Goal: Task Accomplishment & Management: Manage account settings

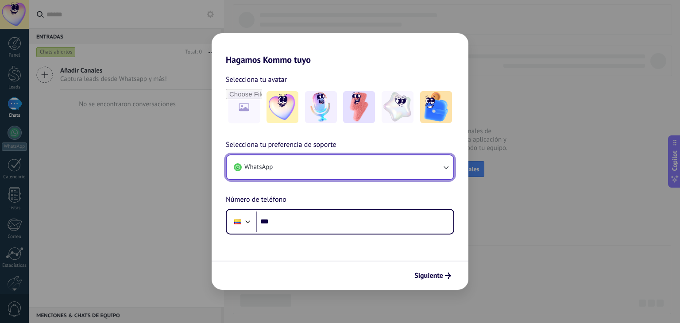
click at [306, 168] on button "WhatsApp" at bounding box center [340, 167] width 227 height 24
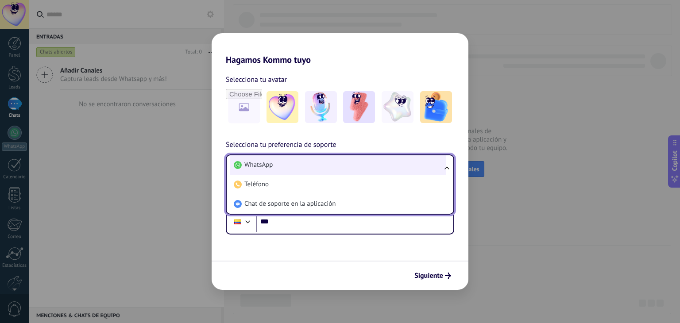
click at [282, 163] on li "WhatsApp" at bounding box center [338, 164] width 216 height 19
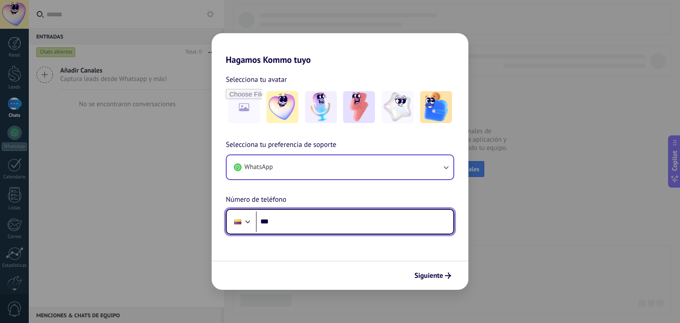
click at [280, 214] on input "***" at bounding box center [354, 222] width 197 height 20
click at [283, 224] on input "***" at bounding box center [354, 222] width 197 height 20
click at [347, 224] on input "***" at bounding box center [354, 222] width 197 height 20
type input "**********"
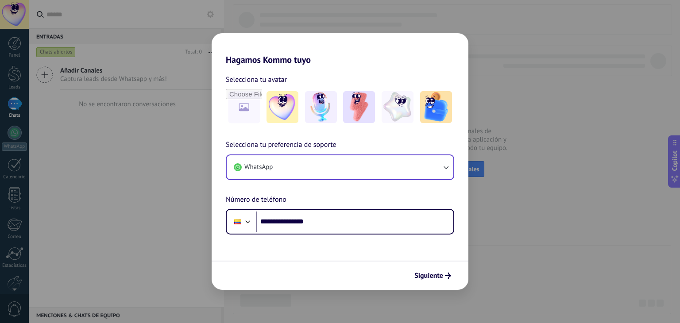
click at [432, 267] on div "Siguiente" at bounding box center [340, 275] width 257 height 29
click at [433, 274] on span "Siguiente" at bounding box center [428, 276] width 29 height 6
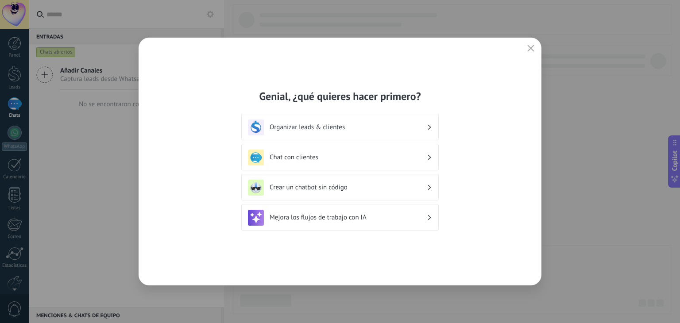
click at [384, 124] on h3 "Organizar leads & clientes" at bounding box center [348, 127] width 157 height 8
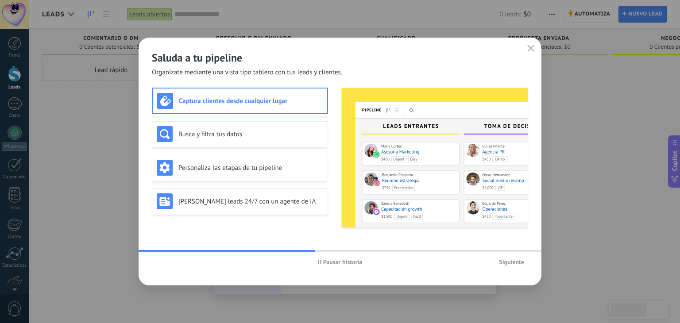
click at [513, 265] on span "Siguiente" at bounding box center [511, 262] width 25 height 6
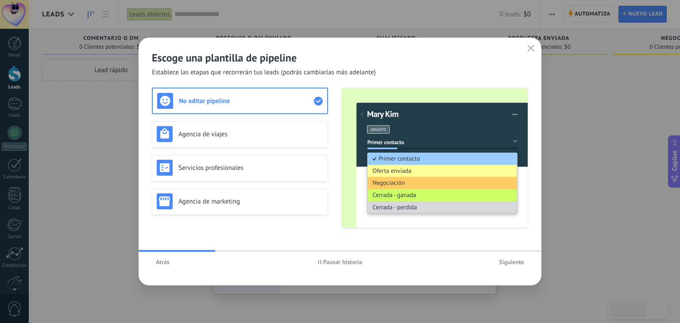
click at [513, 265] on span "Siguiente" at bounding box center [511, 262] width 25 height 6
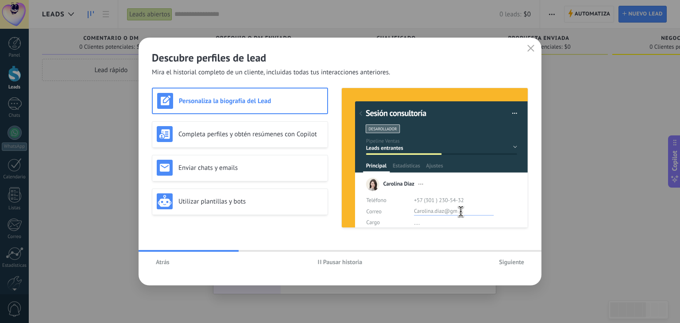
click at [166, 263] on span "Atrás" at bounding box center [163, 262] width 14 height 6
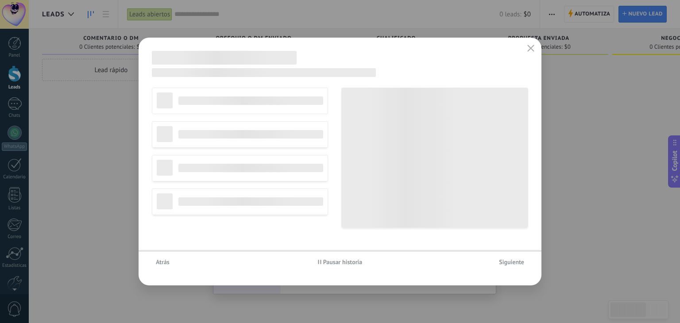
click at [166, 263] on span "Atrás" at bounding box center [163, 262] width 14 height 6
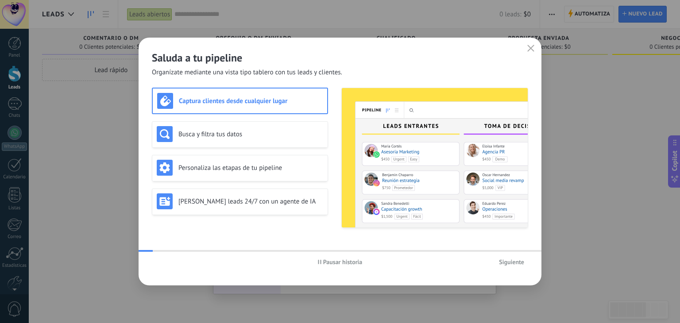
click at [166, 263] on div "Pausar historia Siguiente" at bounding box center [340, 262] width 403 height 20
click at [342, 259] on span "Pausar historia" at bounding box center [342, 262] width 39 height 6
click at [518, 268] on button "Siguiente" at bounding box center [511, 261] width 33 height 13
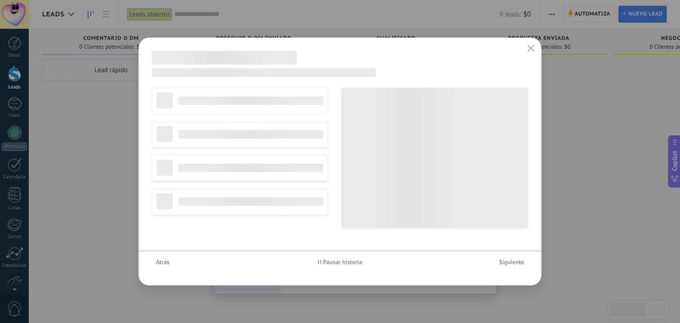
click at [518, 268] on button "Siguiente" at bounding box center [511, 261] width 33 height 13
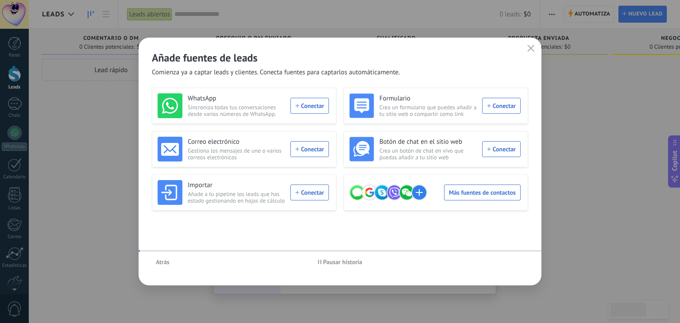
click at [518, 268] on div "Atrás Pausar historia" at bounding box center [340, 262] width 403 height 20
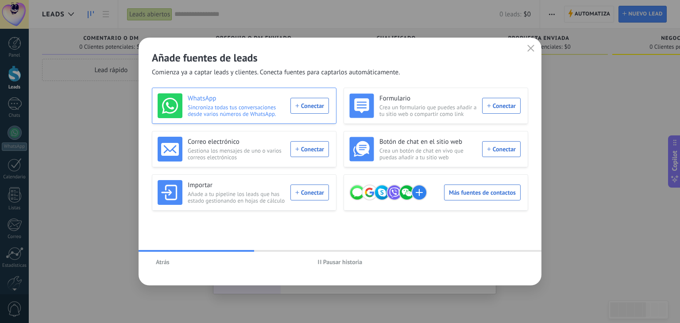
click at [319, 104] on div "WhatsApp Sincroniza todas tus conversaciones desde varios números de WhatsApp. …" at bounding box center [243, 105] width 171 height 25
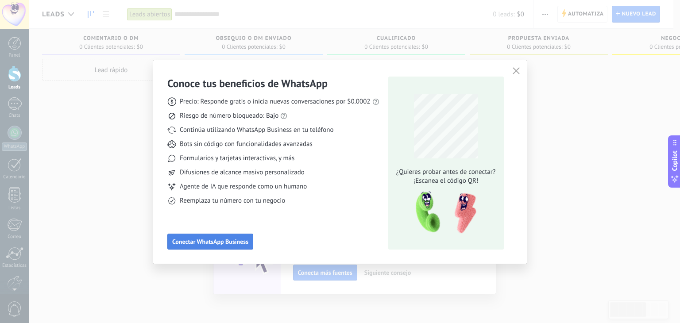
click at [239, 241] on span "Conectar WhatsApp Business" at bounding box center [210, 242] width 76 height 6
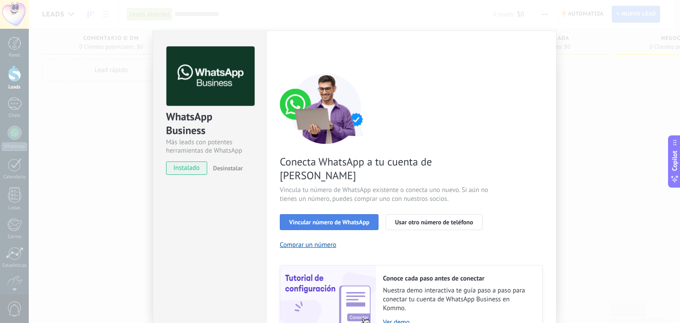
click at [349, 214] on button "Vincular número de WhatsApp" at bounding box center [329, 222] width 99 height 16
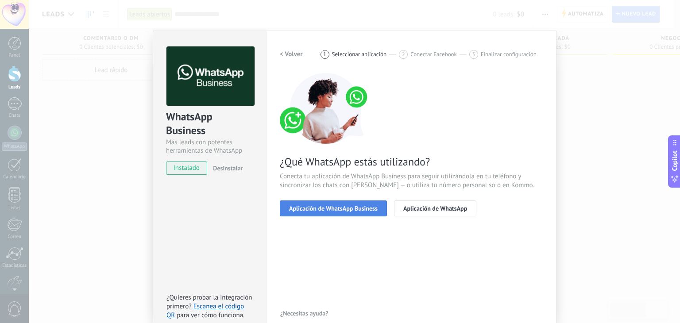
click at [358, 208] on span "Aplicación de WhatsApp Business" at bounding box center [333, 208] width 89 height 6
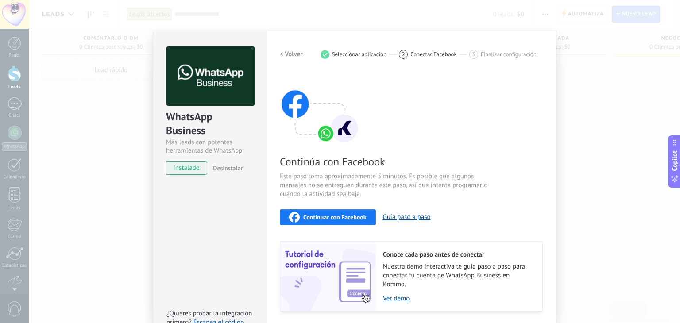
click at [181, 164] on span "instalado" at bounding box center [186, 168] width 40 height 13
drag, startPoint x: 418, startPoint y: 44, endPoint x: 274, endPoint y: 41, distance: 144.3
click at [274, 41] on div "Configuraciones Autorizaciones Esta pestaña registra a los usuarios que han con…" at bounding box center [411, 191] width 290 height 321
click at [294, 52] on h2 "< Volver" at bounding box center [291, 54] width 23 height 8
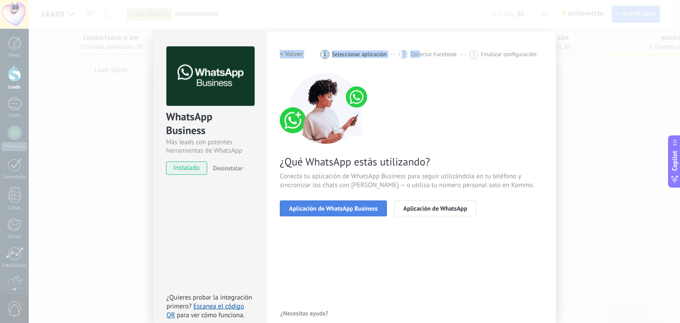
click at [349, 209] on span "Aplicación de WhatsApp Business" at bounding box center [333, 208] width 89 height 6
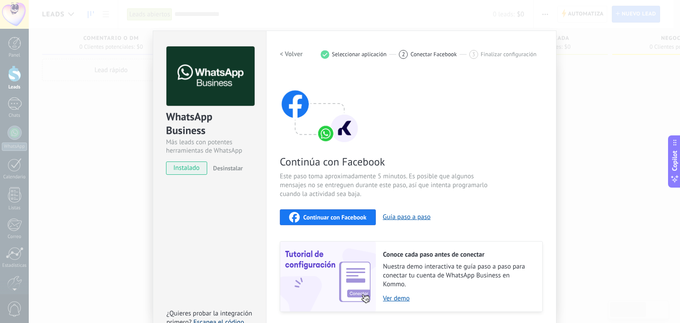
click at [234, 319] on link "Escanea el código QR" at bounding box center [204, 326] width 77 height 17
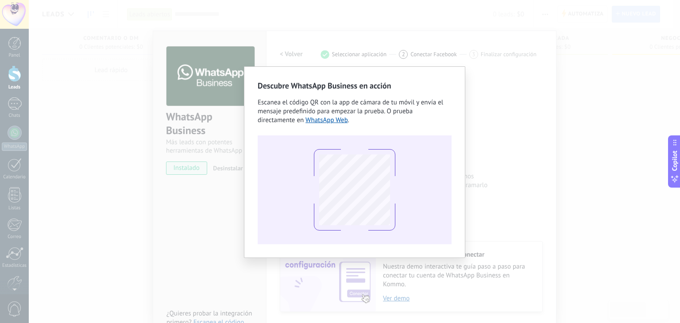
click at [456, 59] on div "Descubre WhatsApp Business en acción Escanea el código QR con la app [PERSON_NA…" at bounding box center [354, 161] width 651 height 323
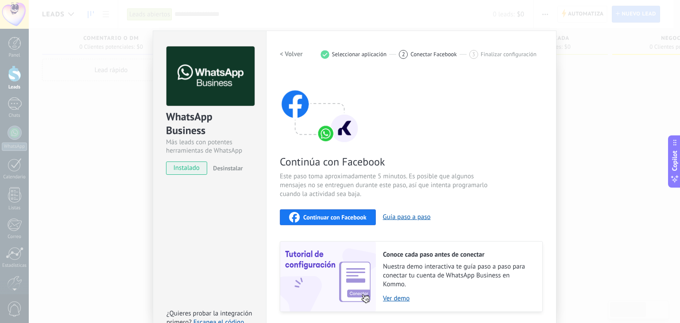
click at [281, 57] on h2 "< Volver" at bounding box center [291, 54] width 23 height 8
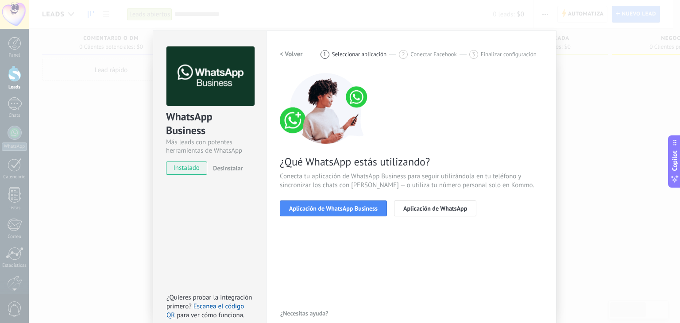
click at [281, 57] on h2 "< Volver" at bounding box center [291, 54] width 23 height 8
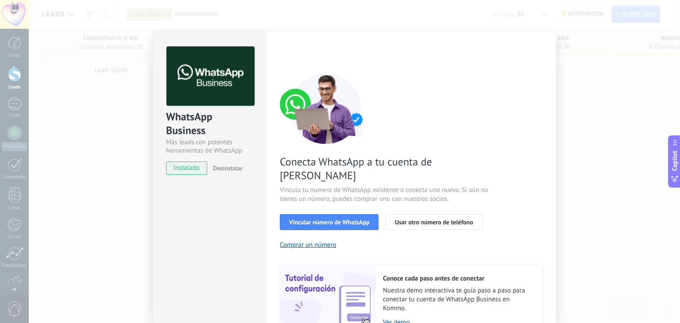
scroll to position [38, 0]
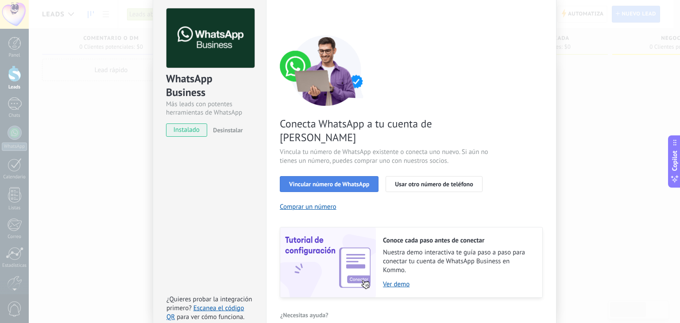
click at [344, 181] on span "Vincular número de WhatsApp" at bounding box center [329, 184] width 80 height 6
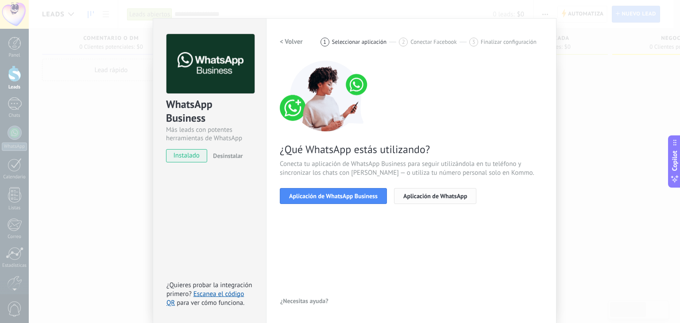
click at [424, 196] on span "Aplicación de WhatsApp" at bounding box center [435, 196] width 64 height 6
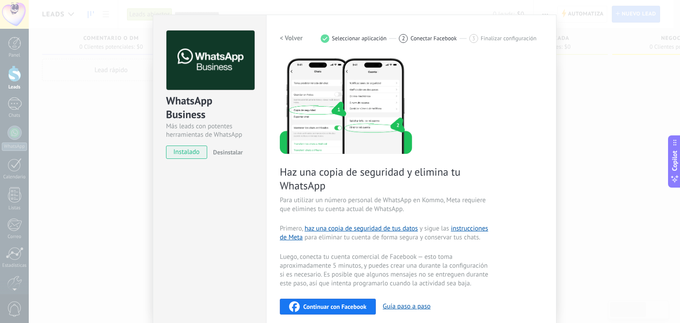
scroll to position [8, 0]
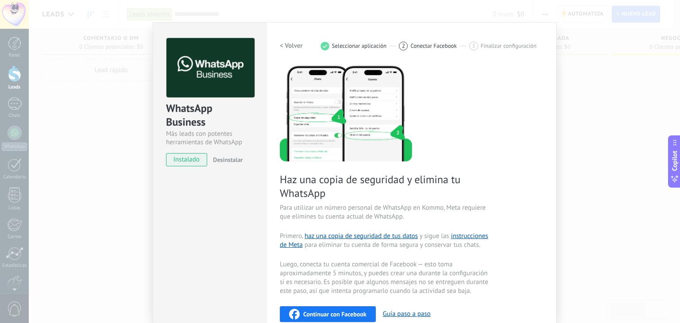
click at [287, 43] on h2 "< Volver" at bounding box center [291, 46] width 23 height 8
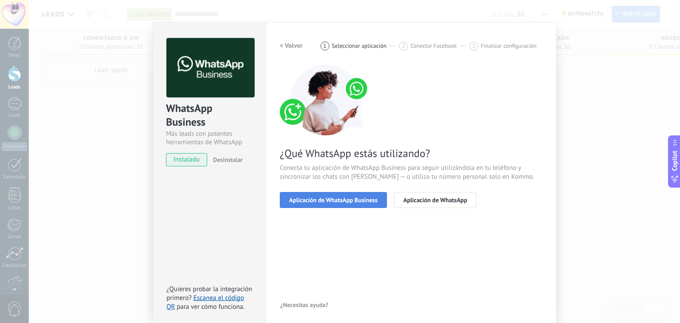
click at [356, 200] on span "Aplicación de WhatsApp Business" at bounding box center [333, 200] width 89 height 6
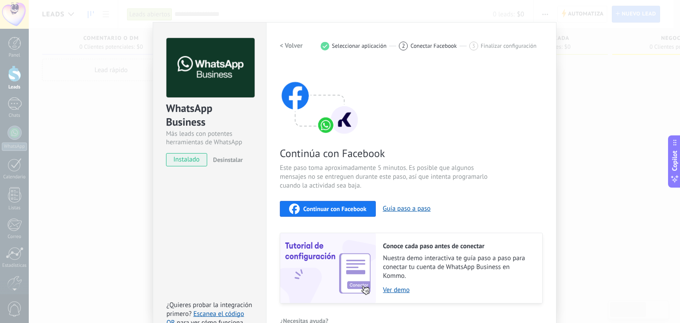
scroll to position [28, 0]
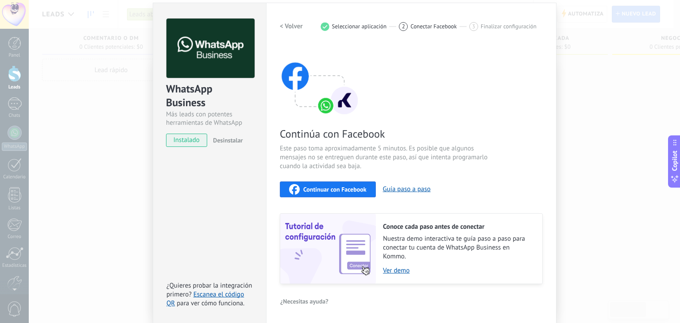
click at [336, 186] on span "Continuar con Facebook" at bounding box center [334, 189] width 63 height 6
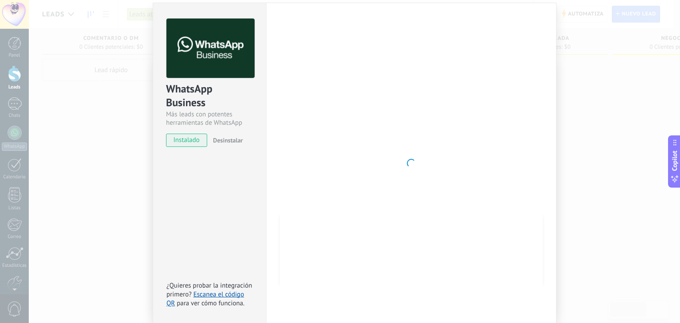
click at [586, 125] on div "WhatsApp Business Más leads con potentes herramientas de WhatsApp instalado Des…" at bounding box center [354, 161] width 651 height 323
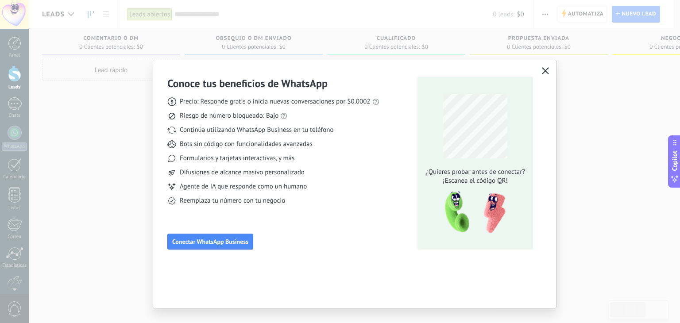
click at [545, 68] on icon "button" at bounding box center [545, 70] width 7 height 7
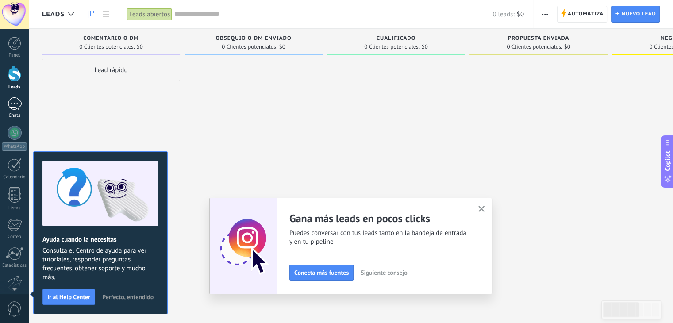
click at [14, 108] on div at bounding box center [15, 103] width 14 height 13
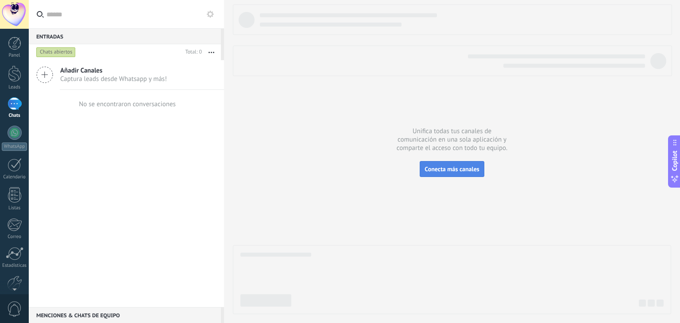
click at [443, 170] on span "Conecta más canales" at bounding box center [452, 169] width 54 height 8
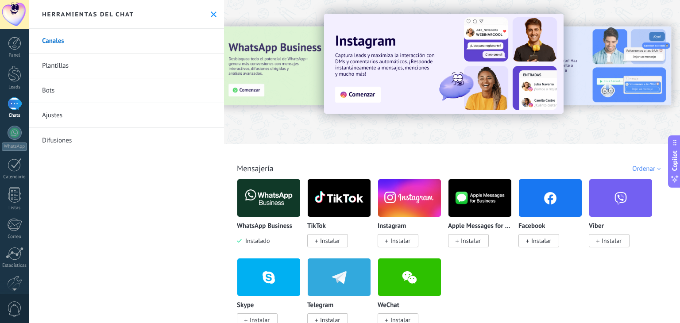
click at [405, 278] on img at bounding box center [409, 277] width 63 height 43
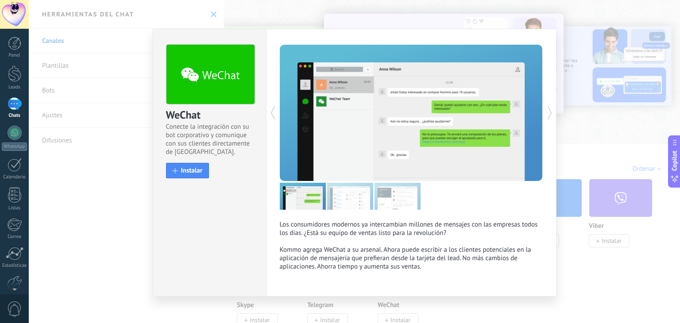
click at [322, 16] on div "WeChat Conecte la integración con su bot corporativo y comunique con sus client…" at bounding box center [354, 161] width 651 height 323
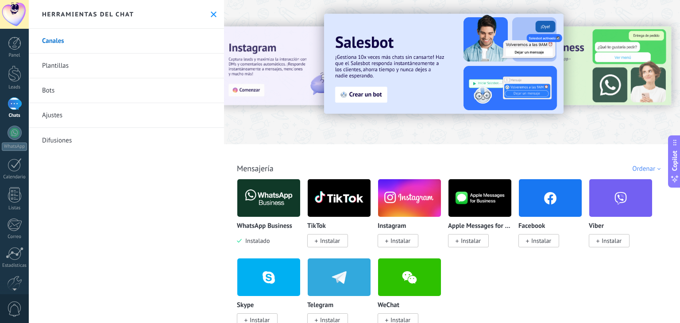
click at [271, 196] on img at bounding box center [268, 198] width 63 height 43
click at [267, 216] on body ".abccls-1,.abccls-2{fill-rule:evenodd}.abccls-2{fill:#fff} .abfcls-1{fill:none}…" at bounding box center [340, 161] width 680 height 323
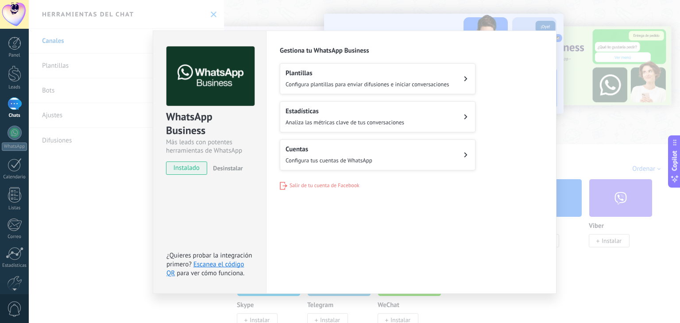
click at [414, 162] on button "Cuentas Configura tus cuentas de WhatsApp" at bounding box center [378, 154] width 196 height 31
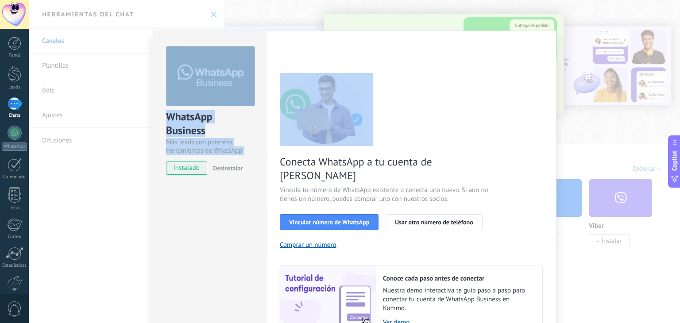
drag, startPoint x: 552, startPoint y: 89, endPoint x: 555, endPoint y: 154, distance: 65.6
click at [555, 154] on div "WhatsApp Business Más leads con potentes herramientas de WhatsApp instalado Des…" at bounding box center [354, 161] width 651 height 323
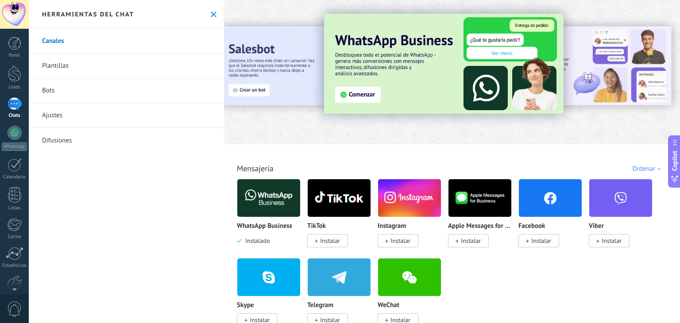
drag, startPoint x: 555, startPoint y: 154, endPoint x: 451, endPoint y: 171, distance: 105.8
click at [451, 171] on div "Todo Bandeja de entrada Soluciones de IA Automatizaciones Fuentes de leads Inst…" at bounding box center [452, 158] width 451 height 29
click at [12, 133] on div at bounding box center [15, 133] width 14 height 14
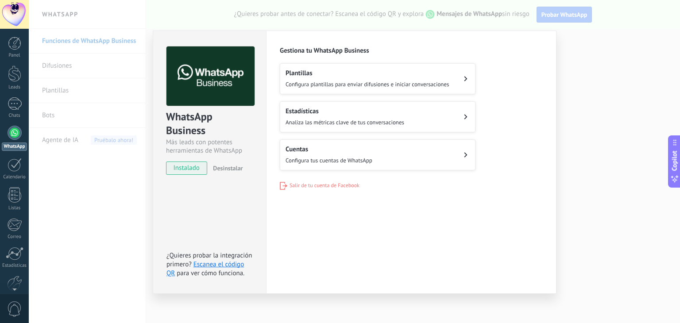
click at [356, 157] on span "Configura tus cuentas de WhatsApp" at bounding box center [329, 161] width 87 height 8
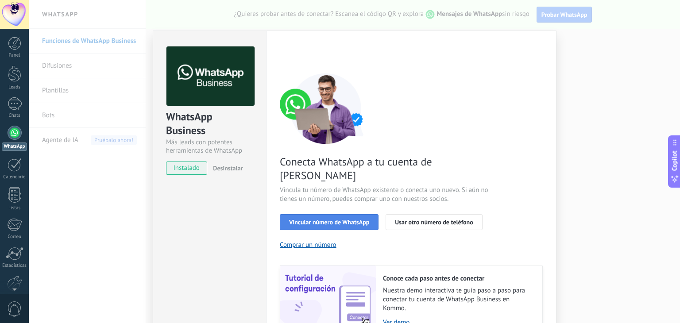
click at [342, 219] on span "Vincular número de WhatsApp" at bounding box center [329, 222] width 80 height 6
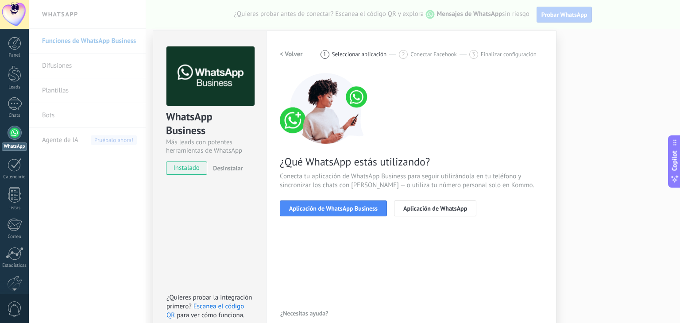
click at [282, 52] on h2 "< Volver" at bounding box center [291, 54] width 23 height 8
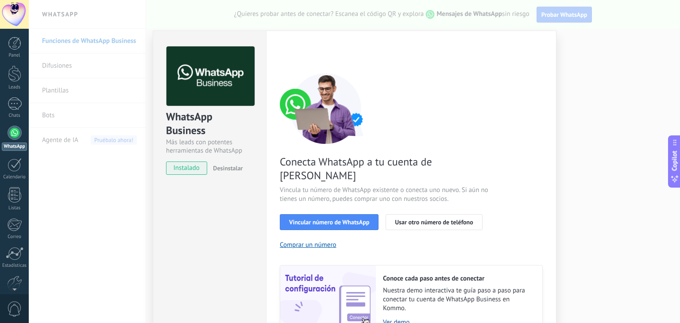
click at [50, 124] on div "WhatsApp Business Más leads con potentes herramientas de WhatsApp instalado Des…" at bounding box center [354, 161] width 651 height 323
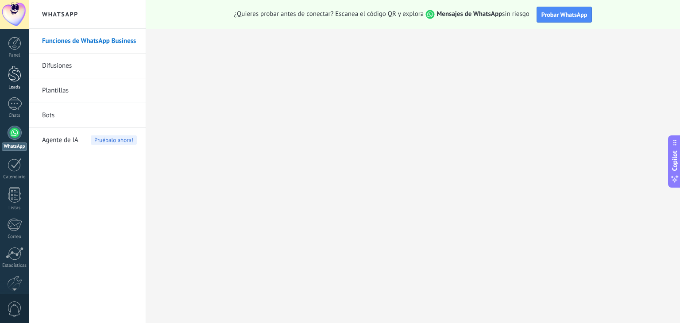
click at [18, 76] on div at bounding box center [14, 74] width 13 height 16
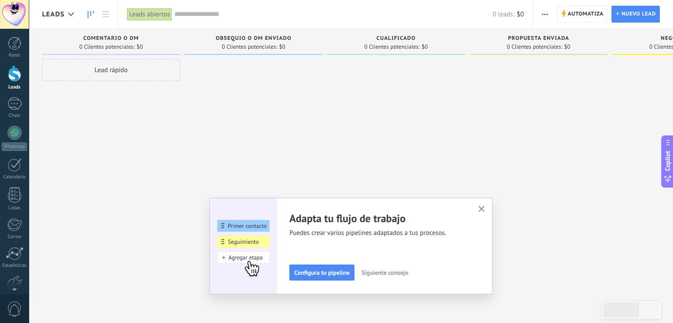
click at [483, 208] on use "button" at bounding box center [482, 209] width 7 height 7
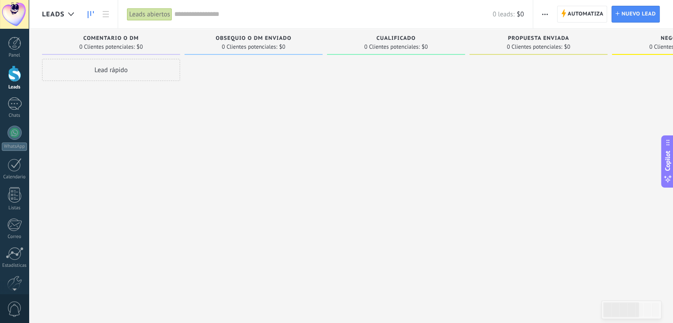
click at [58, 12] on span "Leads" at bounding box center [53, 14] width 23 height 8
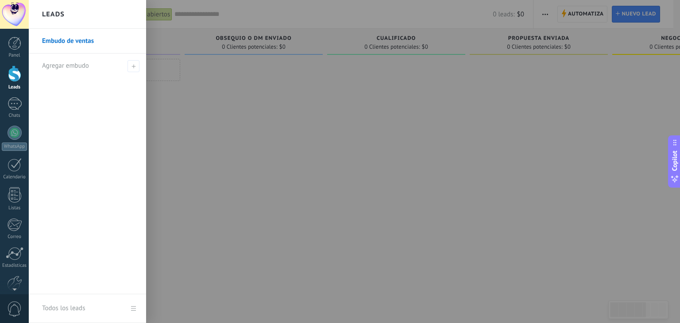
click at [133, 309] on link "Todos los leads" at bounding box center [87, 308] width 117 height 29
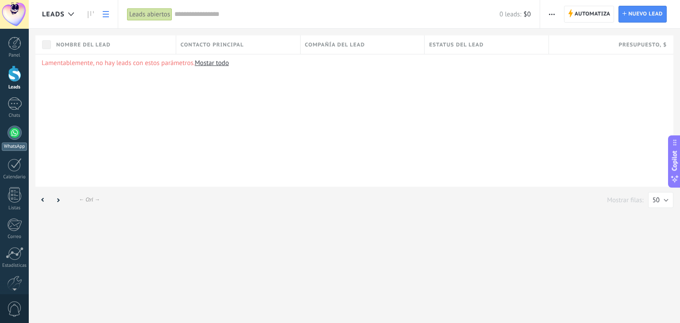
click at [9, 131] on div at bounding box center [15, 133] width 14 height 14
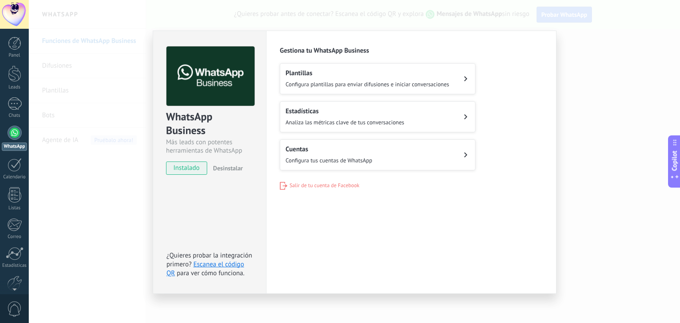
click at [329, 157] on span "Configura tus cuentas de WhatsApp" at bounding box center [329, 161] width 87 height 8
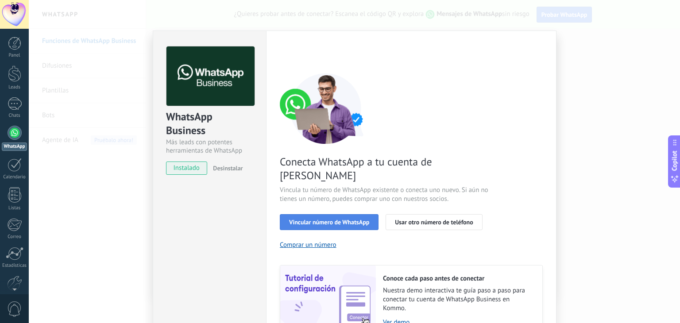
click at [340, 219] on span "Vincular número de WhatsApp" at bounding box center [329, 222] width 80 height 6
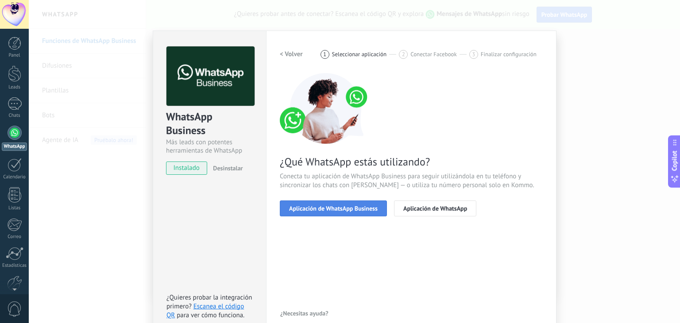
click at [351, 206] on span "Aplicación de WhatsApp Business" at bounding box center [333, 208] width 89 height 6
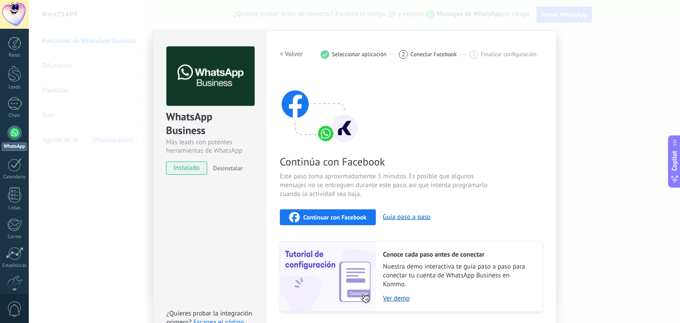
click at [353, 219] on span "Continuar con Facebook" at bounding box center [334, 217] width 63 height 6
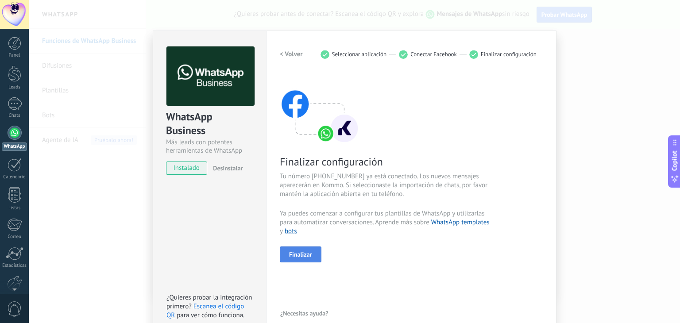
click at [306, 257] on span "Finalizar" at bounding box center [300, 254] width 23 height 6
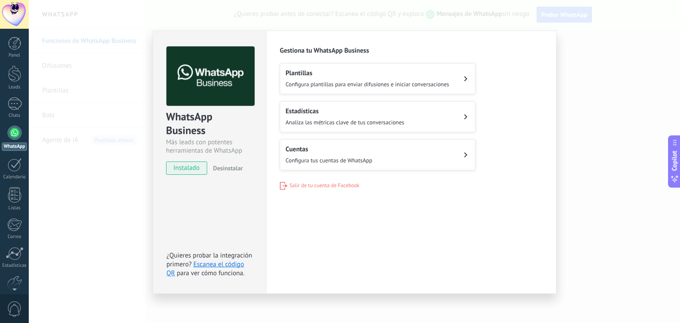
click at [405, 154] on button "Cuentas Configura tus cuentas de WhatsApp" at bounding box center [378, 154] width 196 height 31
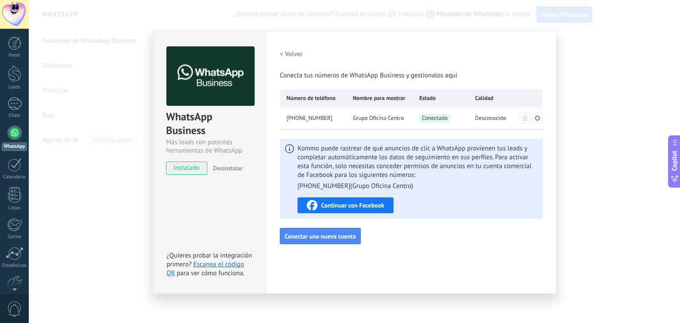
click at [606, 185] on div "WhatsApp Business Más leads con potentes herramientas de WhatsApp instalado Des…" at bounding box center [354, 161] width 651 height 323
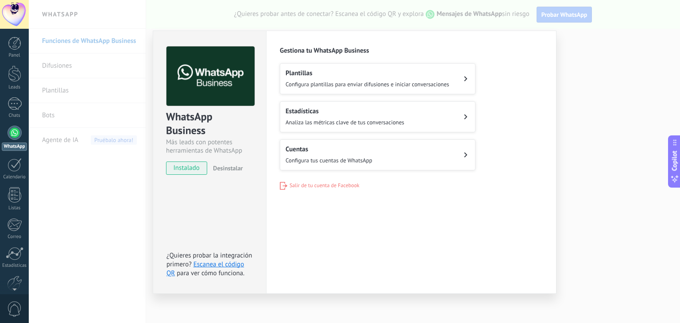
click at [605, 100] on div "WhatsApp Business Más leads con potentes herramientas de WhatsApp instalado Des…" at bounding box center [354, 161] width 651 height 323
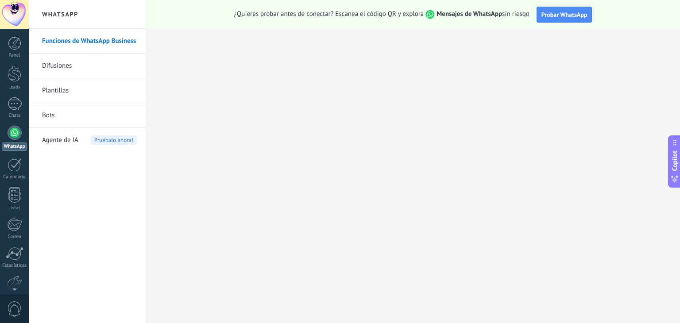
click at [19, 132] on div at bounding box center [15, 133] width 14 height 14
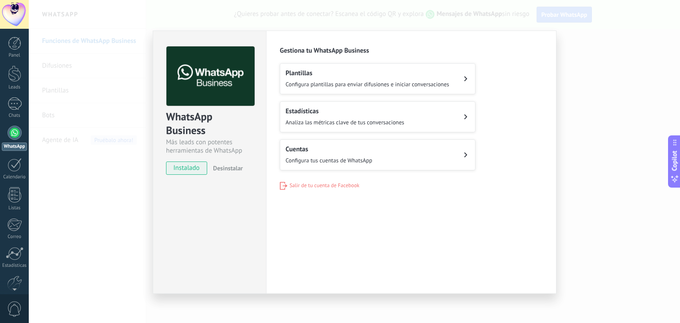
click at [326, 161] on span "Configura tus cuentas de WhatsApp" at bounding box center [329, 161] width 87 height 8
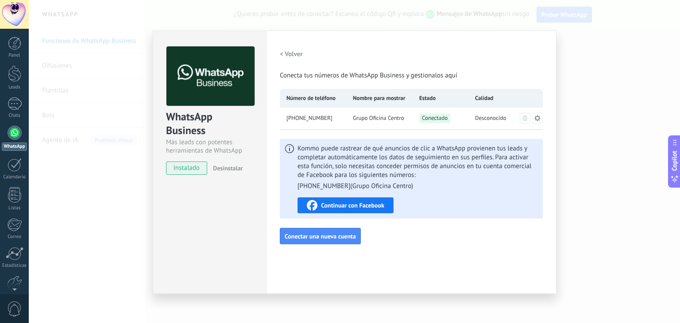
click at [314, 119] on span "[PHONE_NUMBER]" at bounding box center [309, 118] width 46 height 9
drag, startPoint x: 314, startPoint y: 119, endPoint x: 395, endPoint y: 127, distance: 81.4
click at [395, 127] on div "[PHONE_NUMBER] Grupo Oficina Centro Conectado Desconocido" at bounding box center [411, 119] width 263 height 22
click at [441, 121] on span "Conectado" at bounding box center [434, 118] width 31 height 9
click at [296, 51] on h2 "< Volver" at bounding box center [291, 54] width 23 height 8
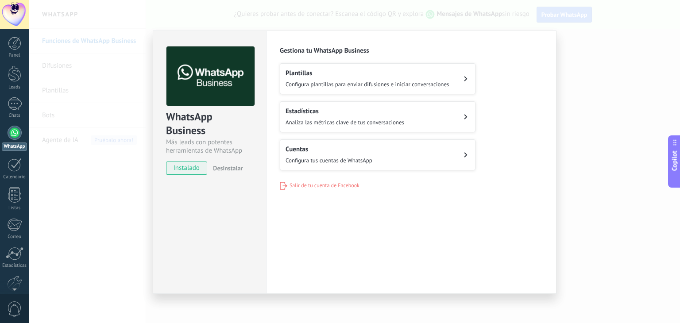
click at [340, 85] on span "Configura plantillas para enviar difusiones e iniciar conversaciones" at bounding box center [368, 85] width 164 height 8
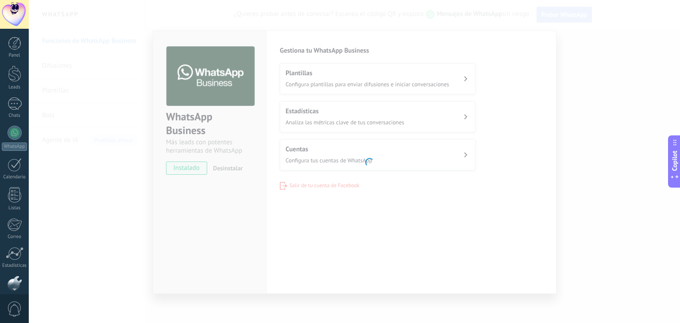
scroll to position [45, 0]
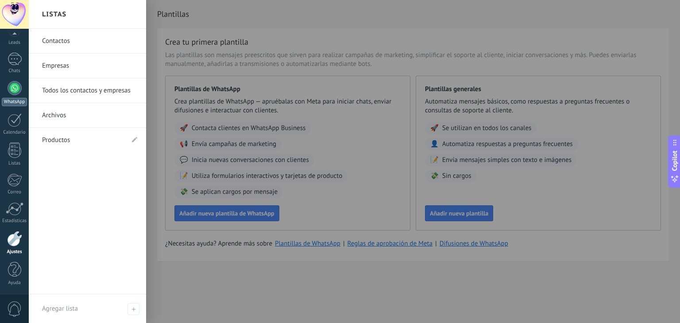
click at [19, 98] on div "WhatsApp" at bounding box center [14, 102] width 25 height 8
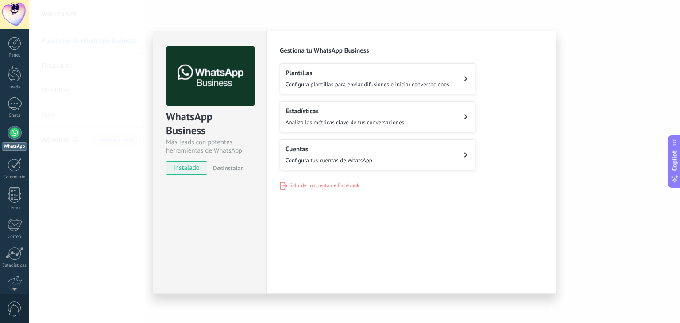
click at [331, 148] on h2 "Cuentas" at bounding box center [329, 149] width 87 height 8
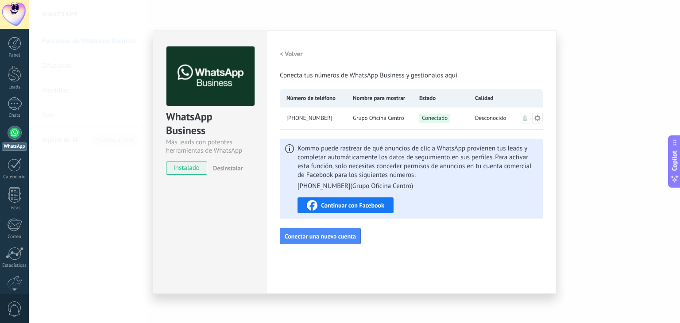
click at [36, 81] on div "WhatsApp Business Más leads con potentes herramientas de WhatsApp instalado Des…" at bounding box center [354, 161] width 651 height 323
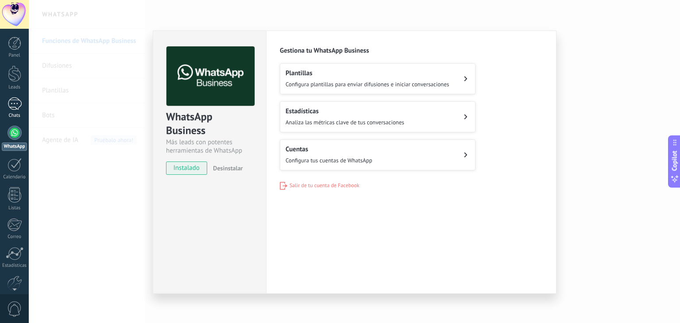
click at [6, 100] on link "Chats" at bounding box center [14, 107] width 29 height 21
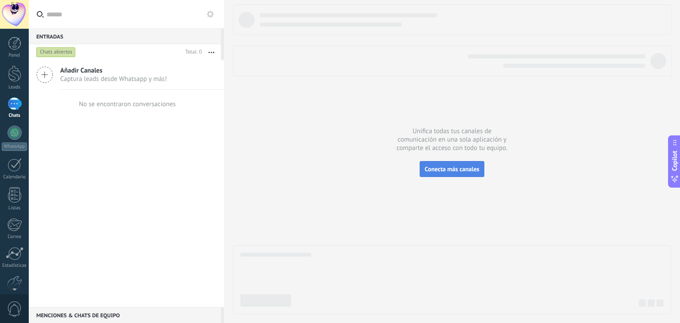
click at [459, 169] on span "Conecta más canales" at bounding box center [452, 169] width 54 height 8
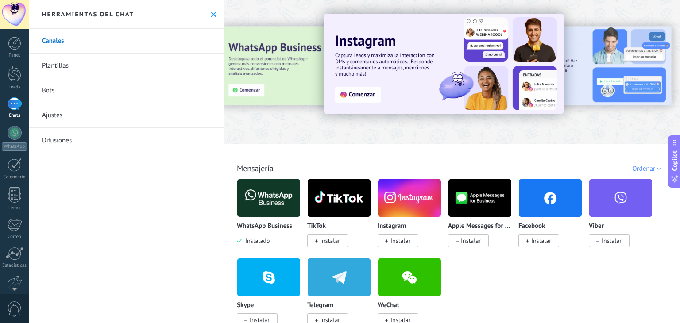
click at [274, 200] on img at bounding box center [268, 198] width 63 height 43
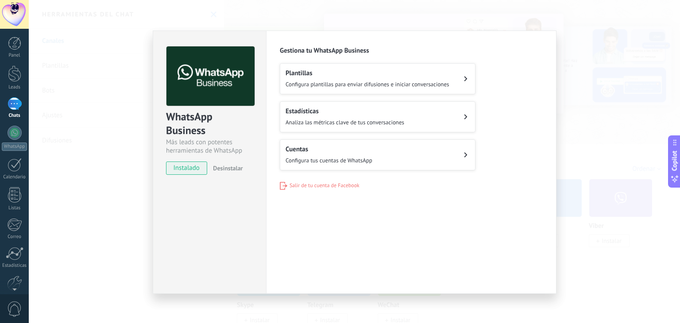
click at [351, 157] on span "Configura tus cuentas de WhatsApp" at bounding box center [329, 161] width 87 height 8
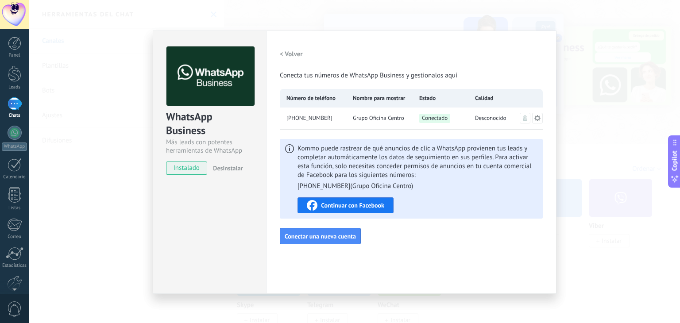
click at [351, 125] on div "Grupo Oficina Centro" at bounding box center [379, 119] width 66 height 22
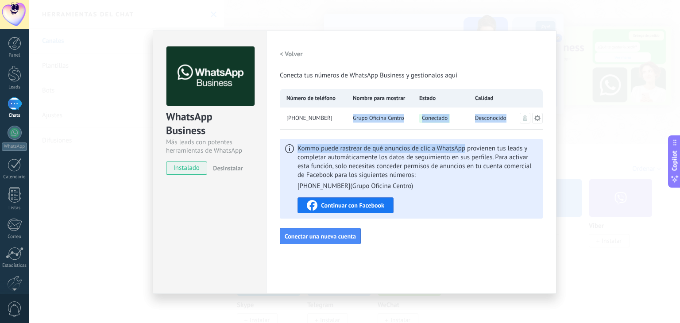
drag, startPoint x: 351, startPoint y: 125, endPoint x: 461, endPoint y: 152, distance: 113.1
click at [461, 152] on div "< Volver Conecta tus números de WhatsApp Business y gestionalos aquí Número de …" at bounding box center [411, 145] width 263 height 198
click at [487, 127] on div "Desconocido" at bounding box center [496, 119] width 56 height 22
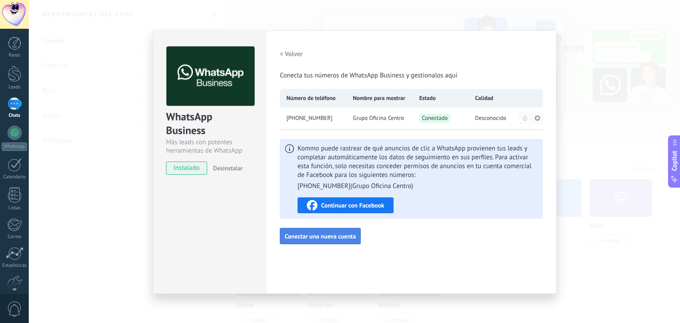
click at [331, 240] on button "Conectar una nueva cuenta" at bounding box center [320, 236] width 81 height 17
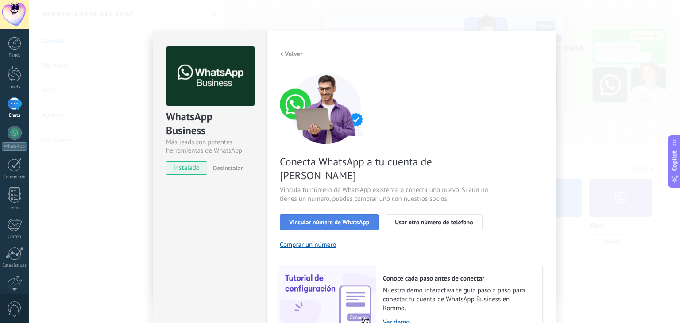
click at [354, 214] on button "Vincular número de WhatsApp" at bounding box center [329, 222] width 99 height 16
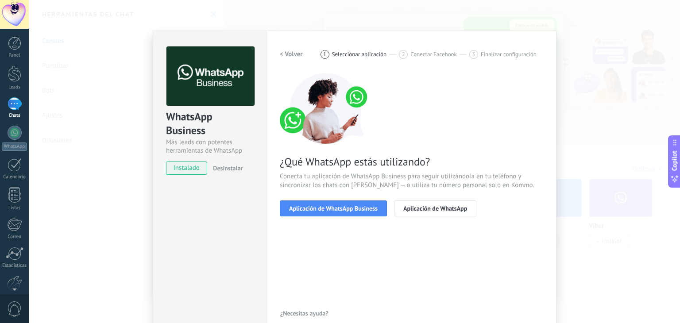
click at [283, 48] on button "< Volver" at bounding box center [291, 54] width 23 height 16
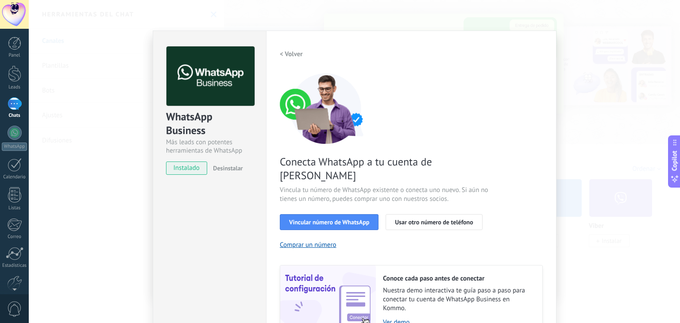
click at [283, 48] on button "< Volver" at bounding box center [291, 54] width 23 height 16
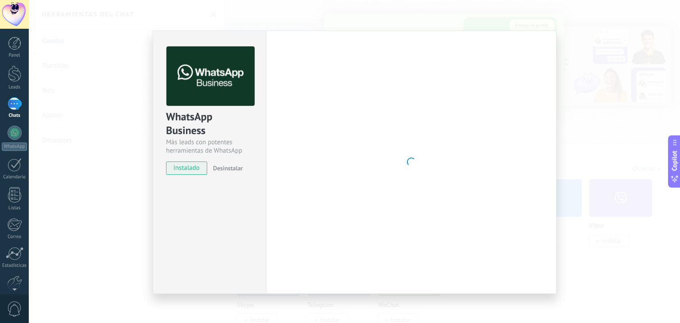
click at [106, 140] on div "WhatsApp Business Más leads con potentes herramientas de WhatsApp instalado Des…" at bounding box center [354, 161] width 651 height 323
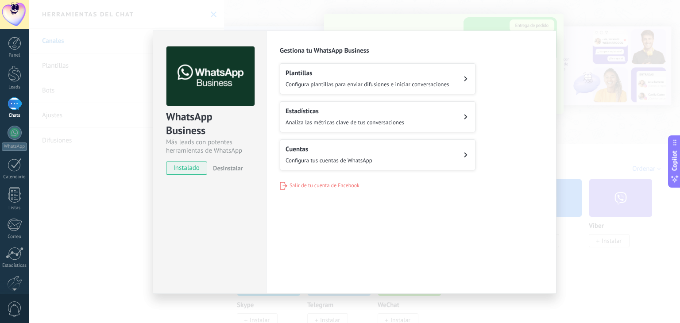
click at [106, 140] on div "WhatsApp Business Más leads con potentes herramientas de WhatsApp instalado Des…" at bounding box center [354, 161] width 651 height 323
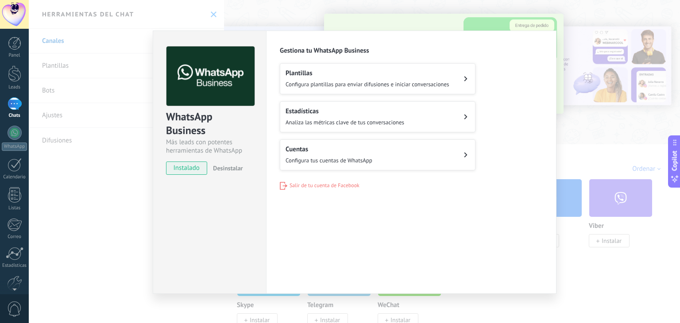
click at [317, 24] on div "WhatsApp Business Más leads con potentes herramientas de WhatsApp instalado Des…" at bounding box center [354, 161] width 651 height 323
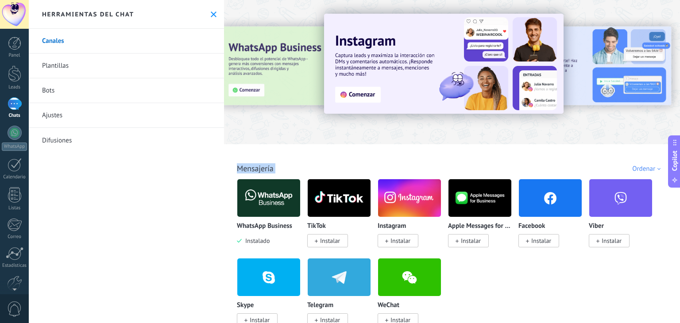
drag, startPoint x: 679, startPoint y: 108, endPoint x: 675, endPoint y: 209, distance: 101.9
click at [673, 209] on div "Todo Bandeja de entrada Soluciones de IA Automatizaciones Fuentes de leads Inst…" at bounding box center [452, 161] width 456 height 323
click at [672, 293] on div "WhatsApp Business Instalado TikTok Instalar Instagram Instalar Apple Messages f…" at bounding box center [457, 258] width 440 height 158
click at [4, 130] on link "WhatsApp" at bounding box center [14, 138] width 29 height 25
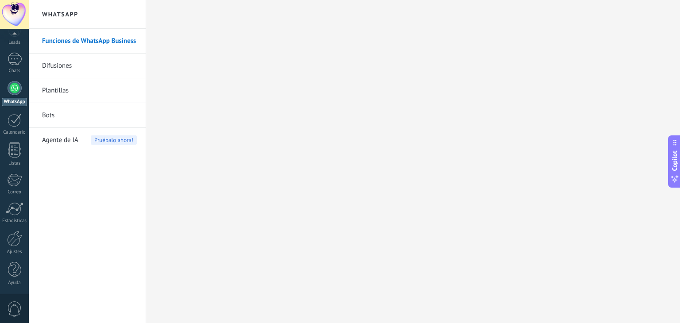
scroll to position [44, 0]
click at [15, 244] on div at bounding box center [14, 239] width 15 height 15
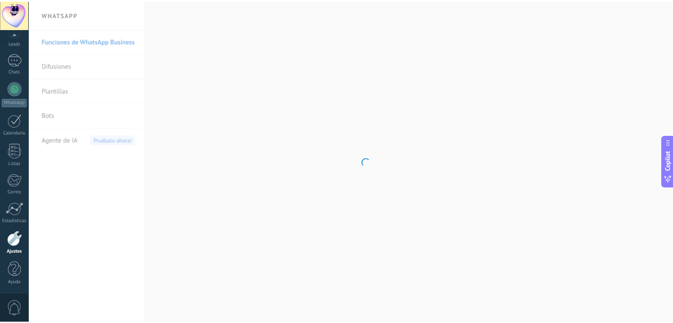
scroll to position [45, 0]
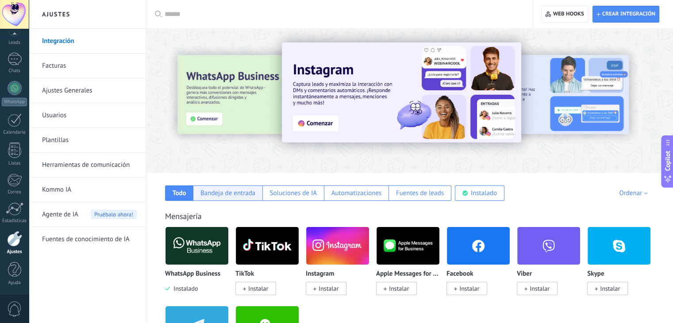
click at [224, 192] on div "Bandeja de entrada" at bounding box center [228, 193] width 55 height 8
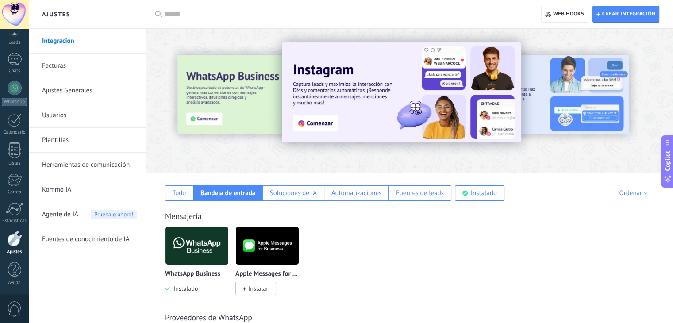
click at [205, 241] on img at bounding box center [197, 245] width 63 height 43
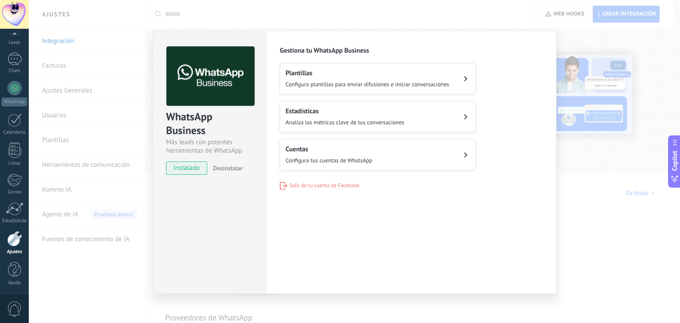
click at [462, 15] on div "WhatsApp Business Más leads con potentes herramientas de WhatsApp instalado Des…" at bounding box center [354, 161] width 651 height 323
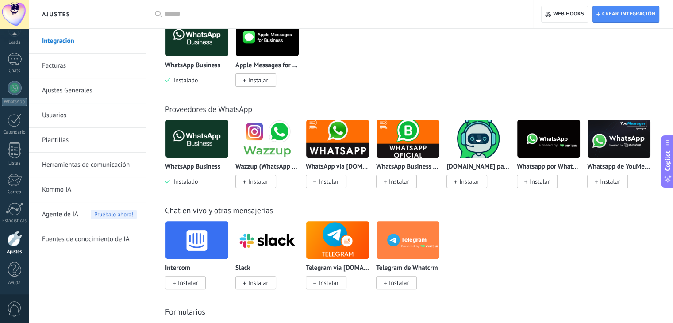
scroll to position [207, 0]
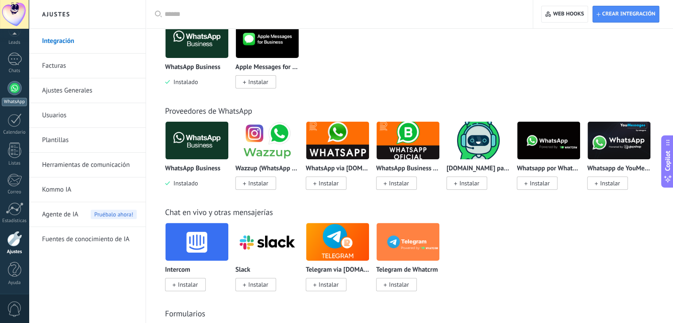
click at [11, 87] on div at bounding box center [15, 88] width 14 height 14
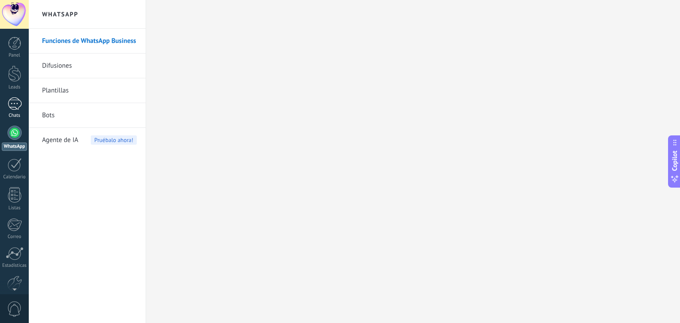
click at [17, 107] on div at bounding box center [15, 103] width 14 height 13
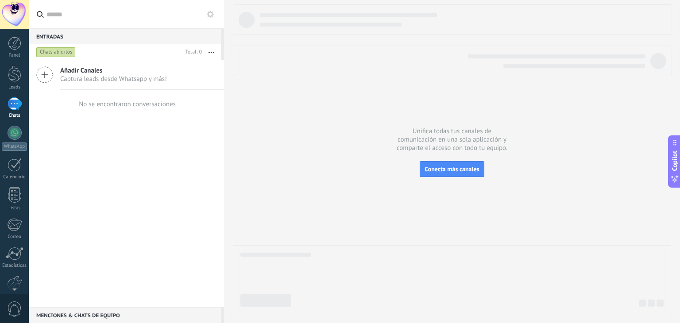
click at [45, 69] on icon at bounding box center [44, 74] width 17 height 17
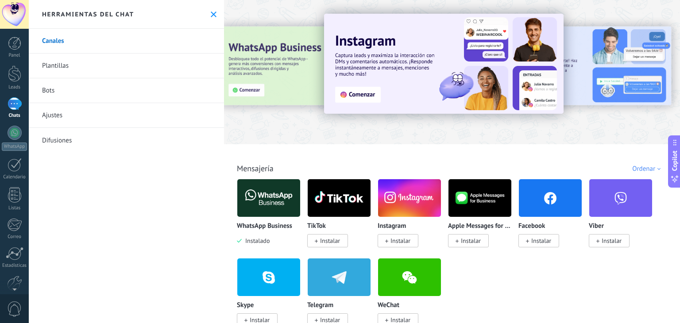
click at [266, 199] on img at bounding box center [268, 198] width 63 height 43
click at [266, 199] on body ".abccls-1,.abccls-2{fill-rule:evenodd}.abccls-2{fill:#fff} .abfcls-1{fill:none}…" at bounding box center [340, 161] width 680 height 323
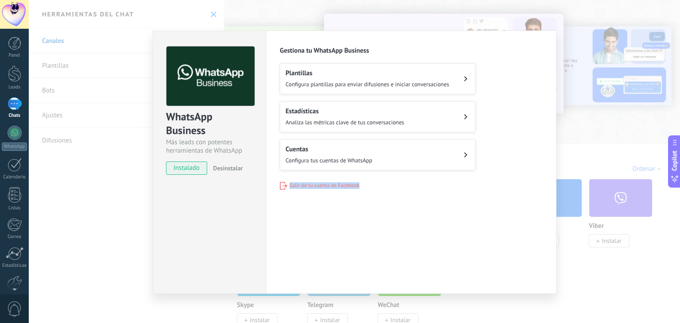
click at [266, 199] on div "Configuraciones Autorizaciones Esta pestaña registra a los usuarios que han con…" at bounding box center [411, 162] width 290 height 263
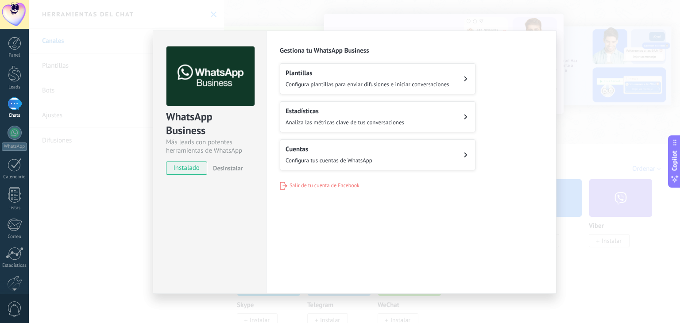
click at [365, 84] on span "Configura plantillas para enviar difusiones e iniciar conversaciones" at bounding box center [368, 85] width 164 height 8
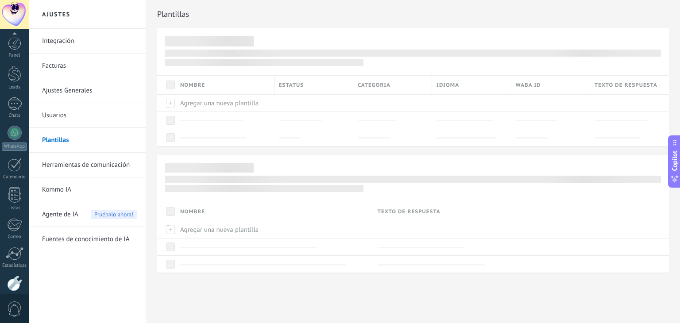
scroll to position [45, 0]
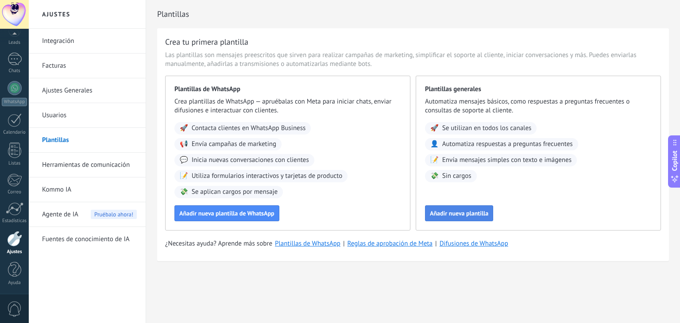
click at [451, 216] on span "Añadir nueva plantilla" at bounding box center [459, 213] width 58 height 6
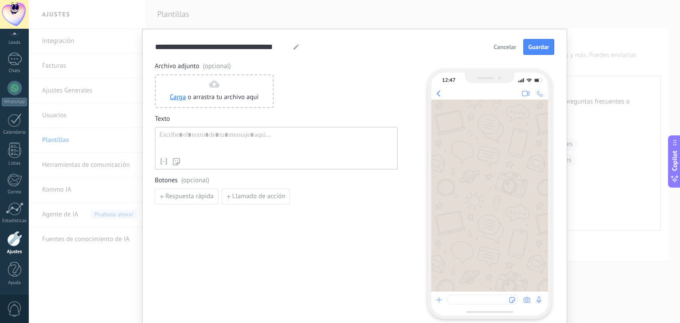
click at [263, 131] on div at bounding box center [276, 142] width 234 height 23
click at [494, 50] on span "Cancelar" at bounding box center [505, 47] width 23 height 6
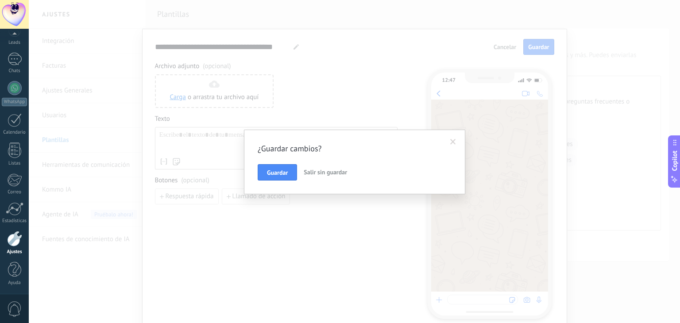
click at [324, 172] on span "Salir sin guardar" at bounding box center [325, 172] width 43 height 8
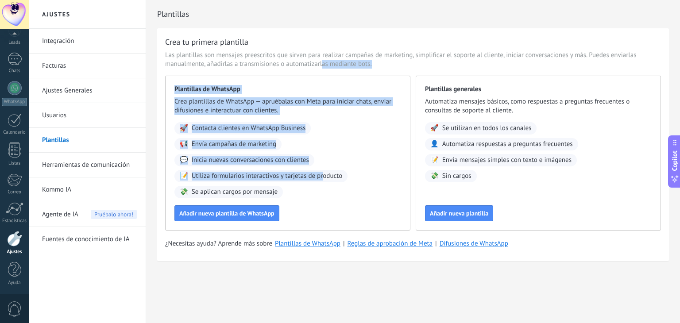
drag, startPoint x: 324, startPoint y: 172, endPoint x: 322, endPoint y: 68, distance: 104.5
click at [322, 68] on div "Crea tu primera plantilla Las plantillas son mensajes preescritos que sirven pa…" at bounding box center [413, 144] width 512 height 233
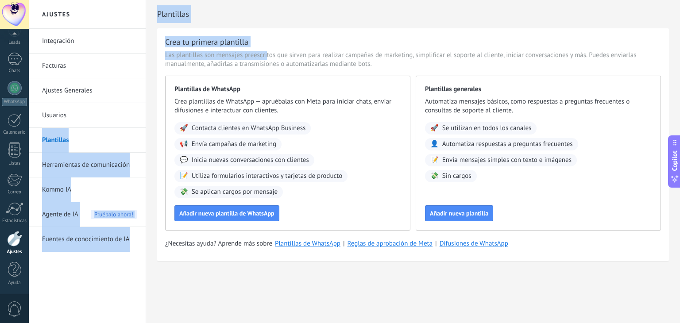
drag, startPoint x: 267, startPoint y: 55, endPoint x: 90, endPoint y: 112, distance: 186.0
click at [90, 112] on div "Ajustes Integración Facturas Ajustes Generales Usuarios Plantillas Herramientas…" at bounding box center [354, 161] width 651 height 323
click at [90, 112] on link "Usuarios" at bounding box center [89, 115] width 95 height 25
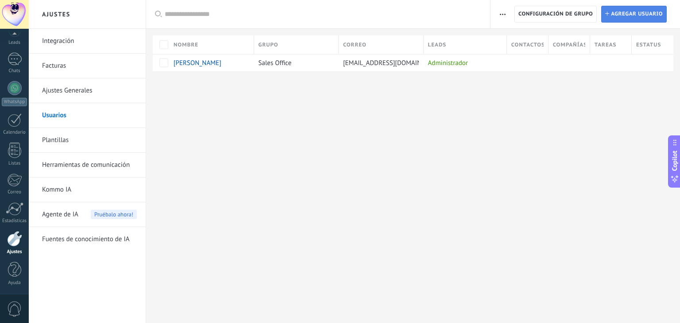
click at [629, 19] on span "Agregar usuario" at bounding box center [637, 14] width 52 height 16
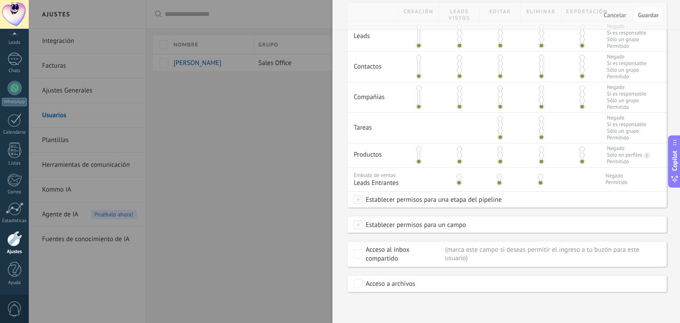
scroll to position [203, 0]
click at [618, 12] on span "Cancelar" at bounding box center [615, 15] width 23 height 6
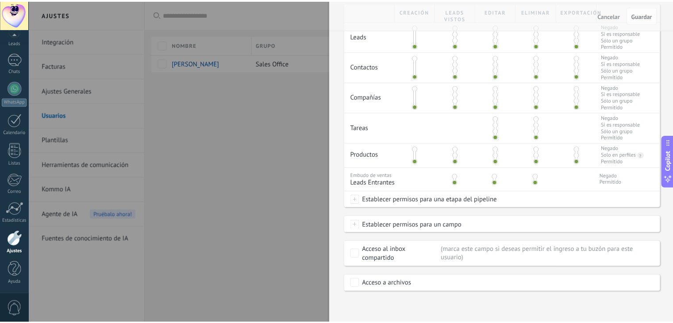
scroll to position [0, 0]
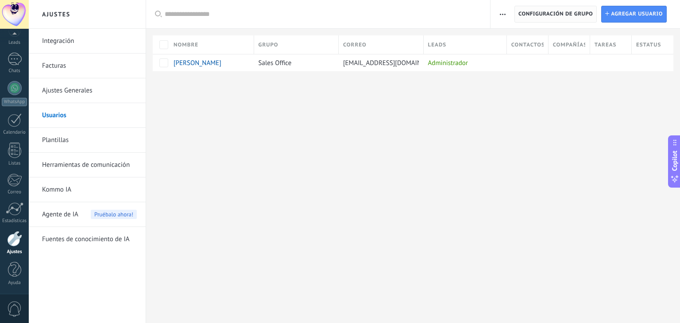
click at [547, 12] on span "Configuración de grupo" at bounding box center [555, 14] width 74 height 16
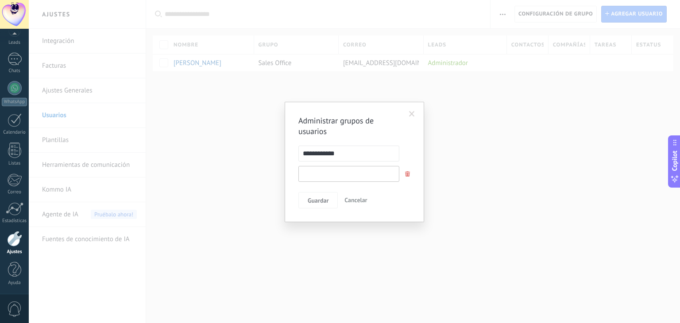
click at [321, 176] on input "text" at bounding box center [348, 174] width 101 height 16
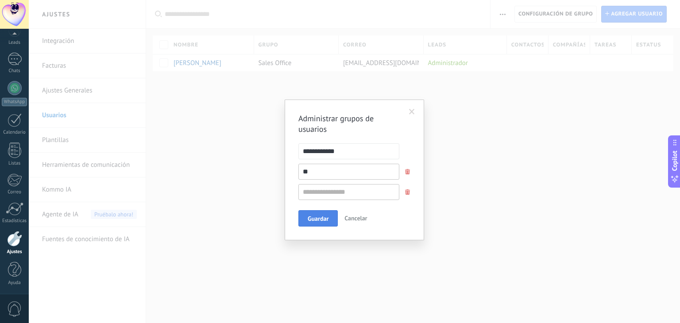
type input "*"
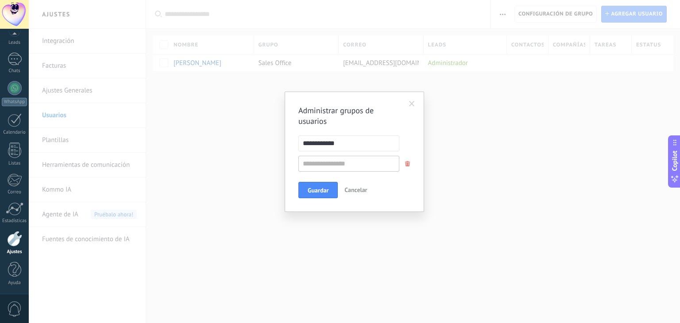
click at [416, 105] on span at bounding box center [412, 103] width 15 height 15
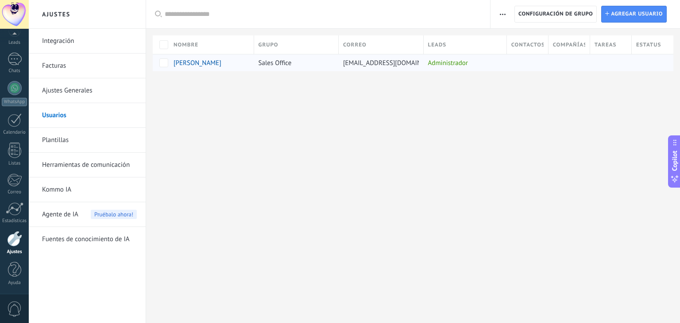
click at [291, 64] on span "Sales Office" at bounding box center [275, 63] width 33 height 8
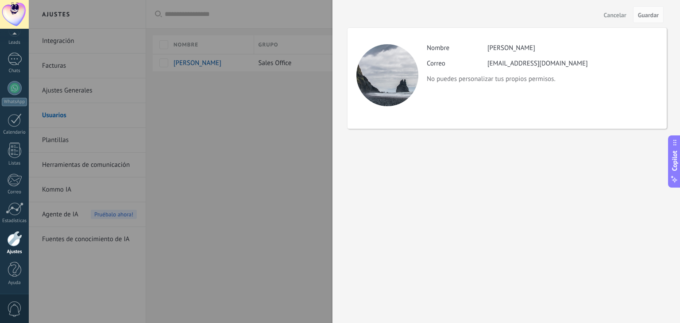
click at [271, 122] on div at bounding box center [340, 161] width 680 height 323
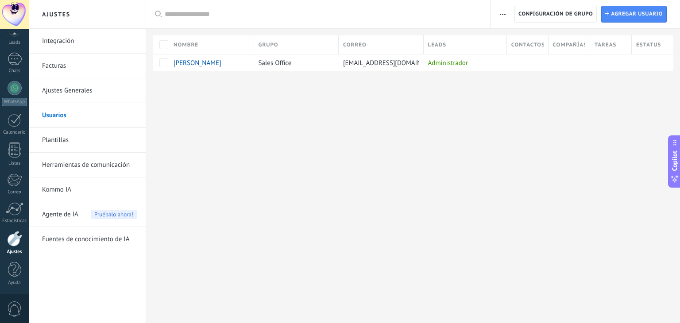
click at [112, 46] on link "Integración" at bounding box center [89, 41] width 95 height 25
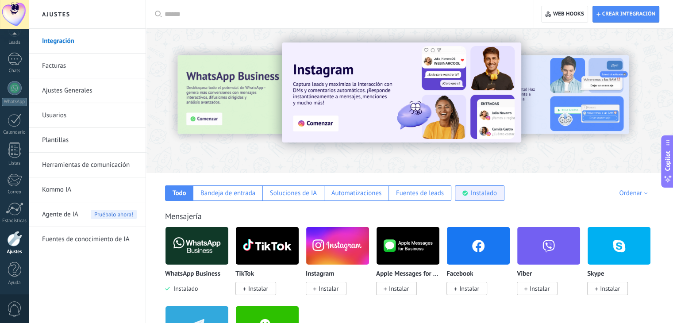
click at [471, 193] on div "Instalado" at bounding box center [484, 193] width 26 height 8
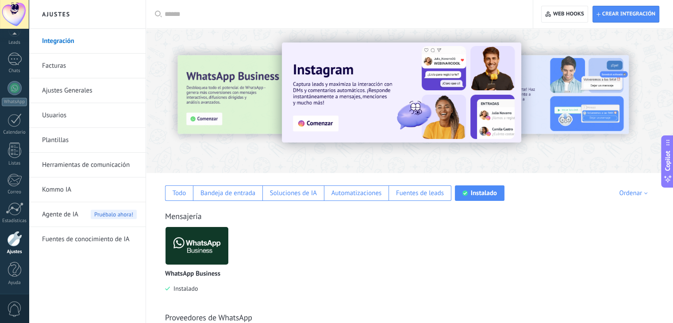
click at [212, 240] on img at bounding box center [197, 245] width 63 height 43
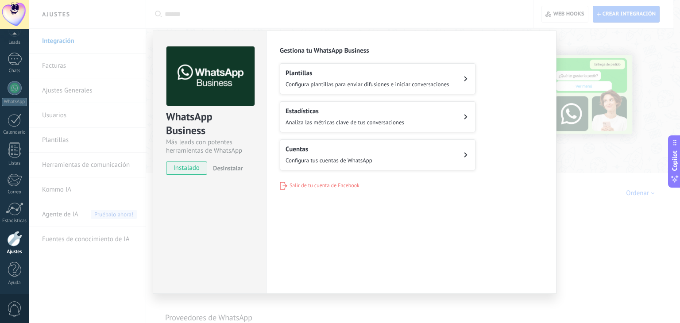
click at [398, 151] on button "Cuentas Configura tus cuentas de WhatsApp" at bounding box center [378, 154] width 196 height 31
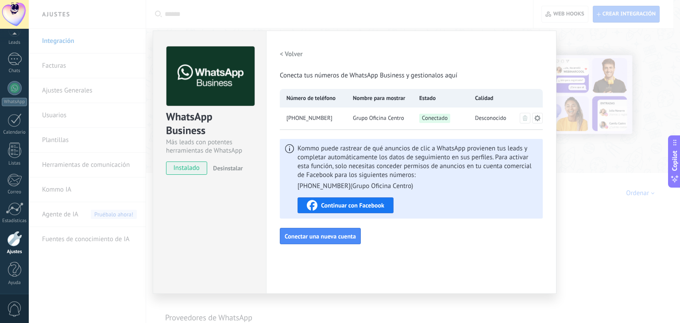
click at [372, 206] on span "Continuar con Facebook" at bounding box center [352, 205] width 63 height 6
click at [294, 45] on div "Configuraciones Autorizaciones Esta pestaña registra a los usuarios que han con…" at bounding box center [411, 162] width 290 height 263
click at [287, 59] on button "< Volver" at bounding box center [291, 54] width 23 height 16
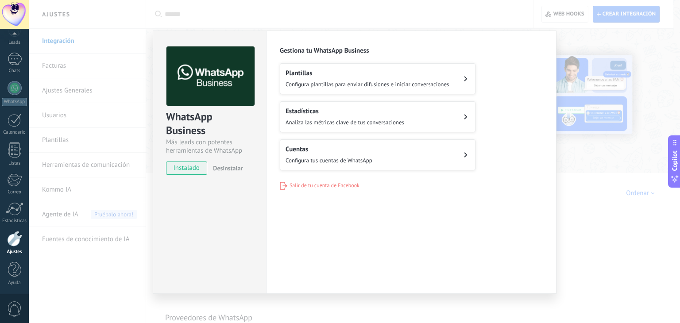
click at [365, 8] on div "WhatsApp Business Más leads con potentes herramientas de WhatsApp instalado Des…" at bounding box center [354, 161] width 651 height 323
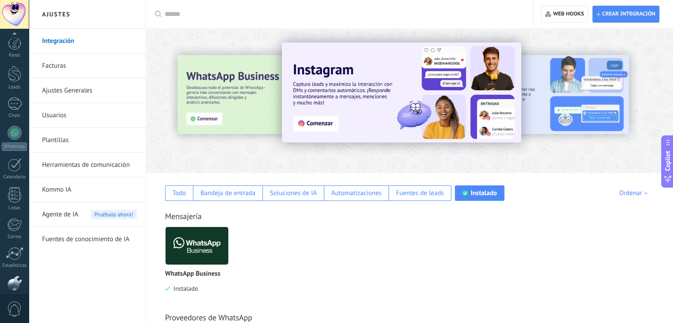
click at [16, 35] on div "Panel Leads Chats WhatsApp Clientes" at bounding box center [29, 162] width 58 height 266
click at [24, 133] on link "WhatsApp" at bounding box center [14, 138] width 29 height 25
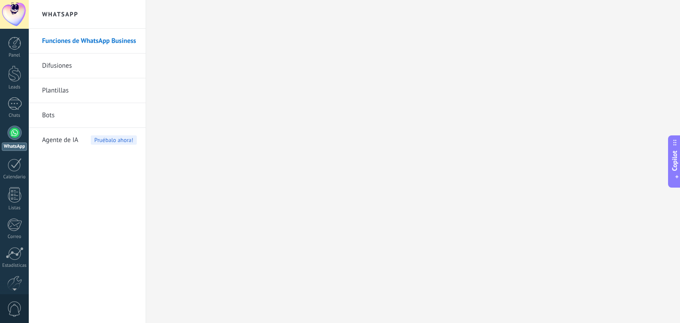
click at [673, 155] on div "Copilot" at bounding box center [674, 161] width 9 height 45
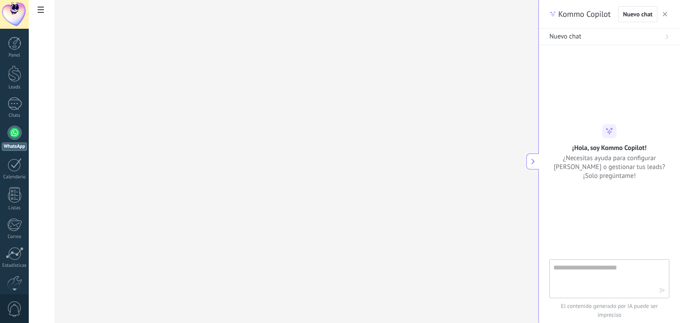
click at [579, 280] on textarea at bounding box center [603, 278] width 100 height 32
type textarea "**********"
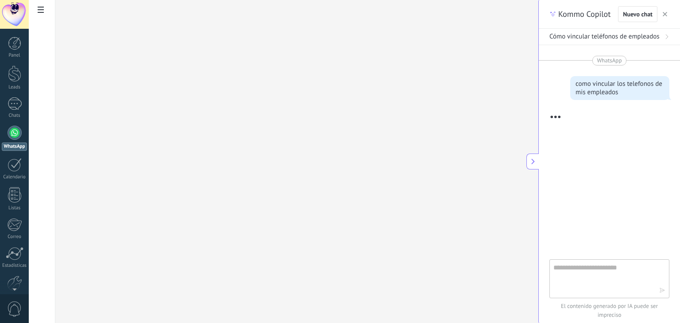
click at [659, 37] on span "Cómo vincular teléfonos de empleados" at bounding box center [604, 36] width 110 height 9
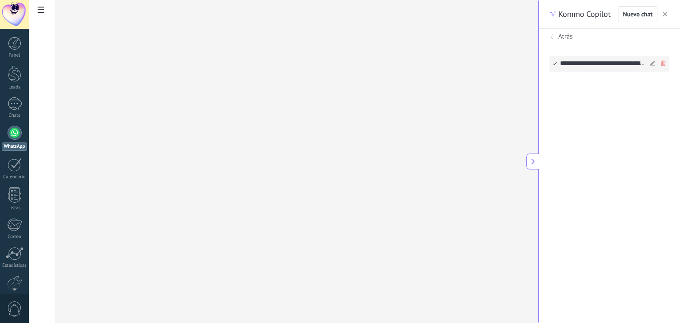
click at [612, 66] on div "**********" at bounding box center [603, 63] width 87 height 15
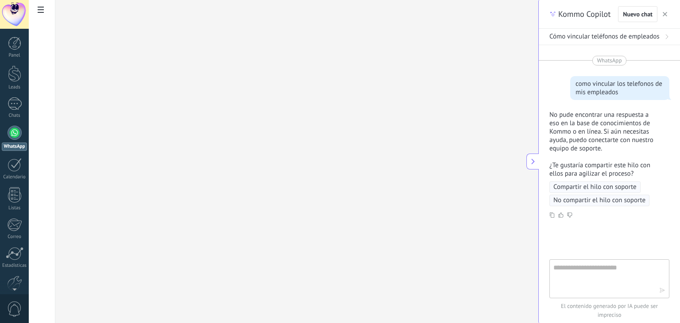
click at [581, 265] on textarea at bounding box center [603, 278] width 100 height 32
type textarea "**********"
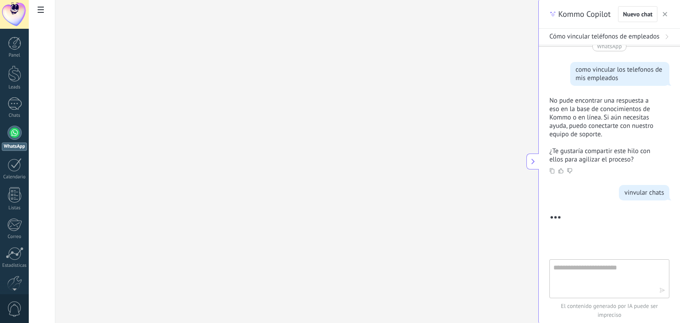
scroll to position [27, 0]
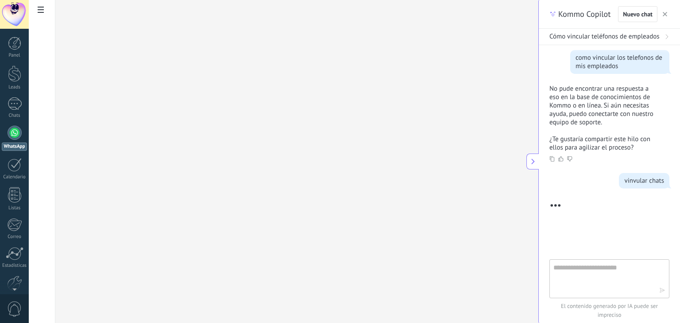
click at [633, 180] on div "vinvular chats" at bounding box center [644, 181] width 40 height 8
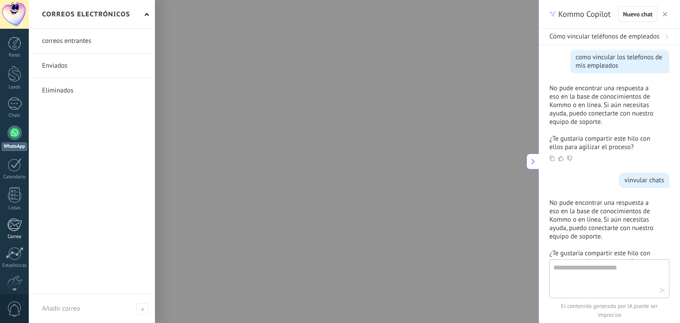
scroll to position [133, 0]
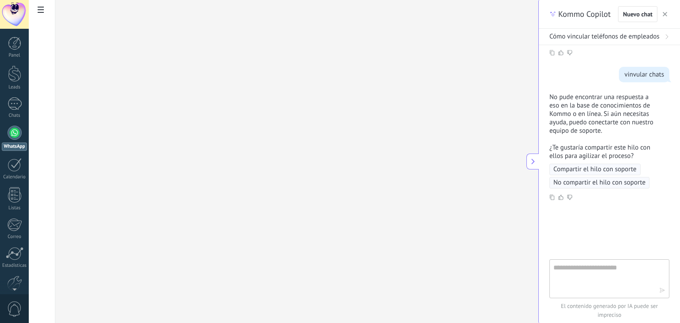
click at [564, 266] on textarea at bounding box center [603, 278] width 100 height 32
type textarea "*"
type textarea "**********"
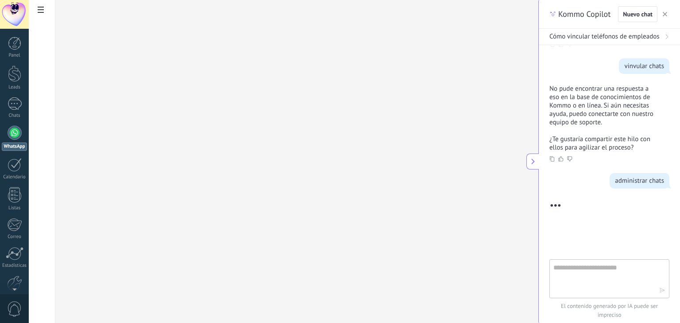
scroll to position [488, 0]
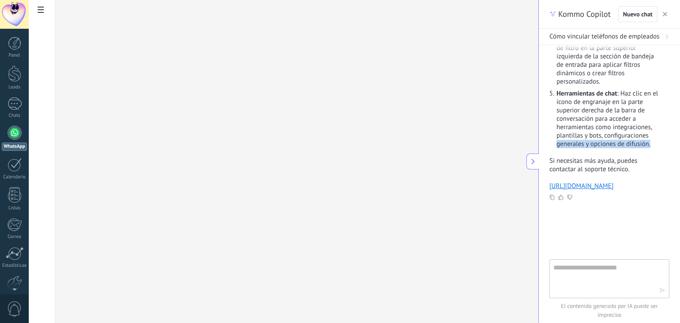
drag, startPoint x: 668, startPoint y: 134, endPoint x: 668, endPoint y: 124, distance: 10.2
click at [668, 124] on div "WhatsApp como vincular los telefonos de mis empleados No pude encontrar una res…" at bounding box center [609, 152] width 141 height 214
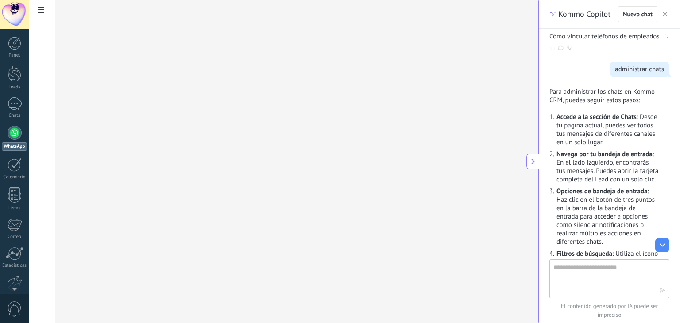
scroll to position [254, 0]
click at [11, 105] on div at bounding box center [15, 103] width 14 height 13
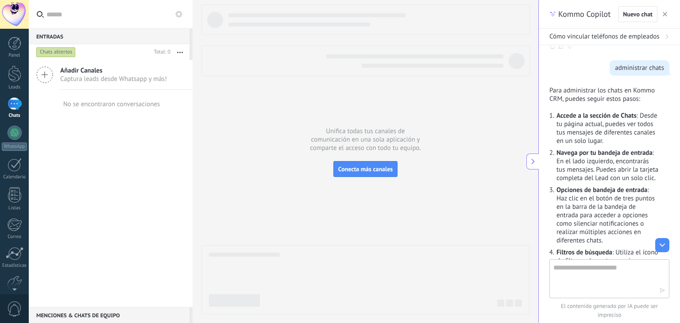
click at [107, 110] on div "No se encontraron conversaciones" at bounding box center [111, 104] width 99 height 28
click at [180, 51] on button "button" at bounding box center [179, 52] width 19 height 16
click at [136, 119] on span "Más recientes" at bounding box center [146, 124] width 39 height 18
click at [59, 56] on div "Chats abiertos" at bounding box center [55, 52] width 39 height 11
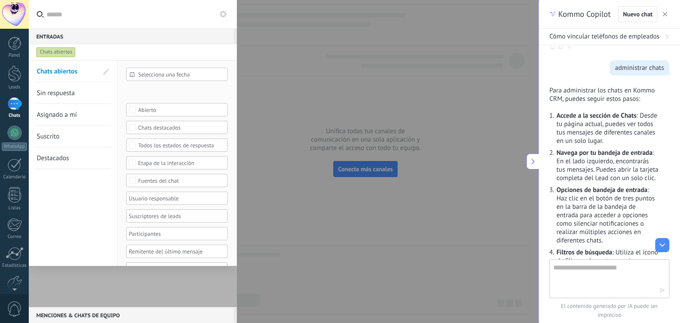
click at [63, 55] on div "Chats abiertos" at bounding box center [55, 52] width 39 height 11
click at [63, 56] on div "Chats abiertos" at bounding box center [55, 52] width 39 height 11
click at [67, 69] on span "Chats abiertos" at bounding box center [57, 71] width 41 height 8
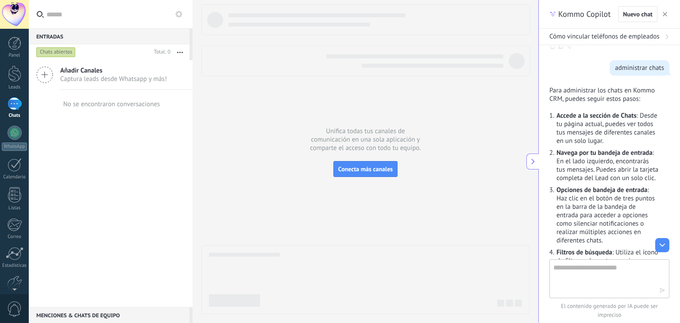
click at [658, 247] on button at bounding box center [662, 245] width 14 height 14
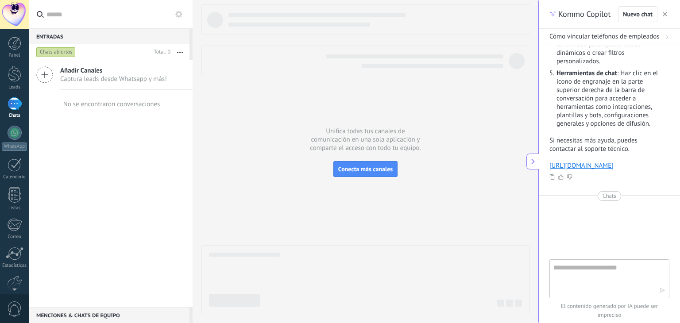
scroll to position [508, 0]
drag, startPoint x: 675, startPoint y: 222, endPoint x: 677, endPoint y: 210, distance: 11.8
click at [673, 210] on div "WhatsApp como vincular los telefonos de mis empleados No pude encontrar una res…" at bounding box center [609, 152] width 141 height 214
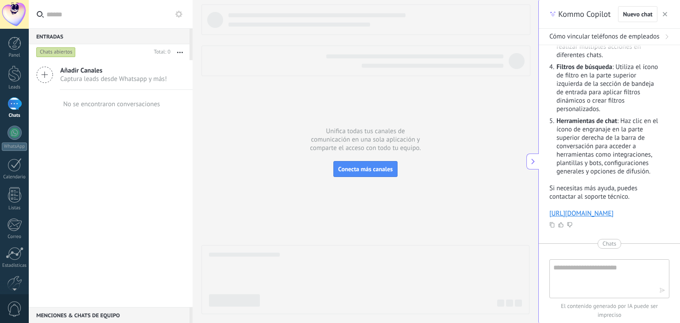
scroll to position [440, 0]
click at [177, 16] on icon at bounding box center [178, 14] width 7 height 7
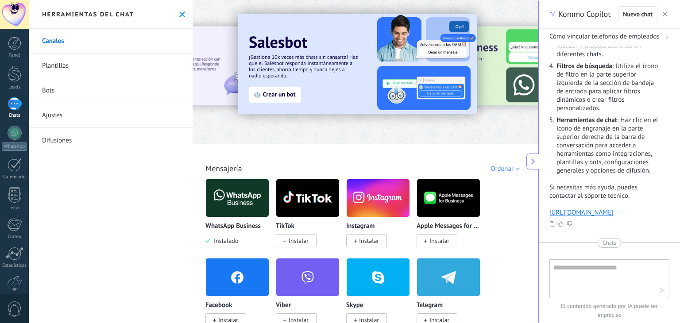
click at [512, 62] on div at bounding box center [585, 72] width 199 height 80
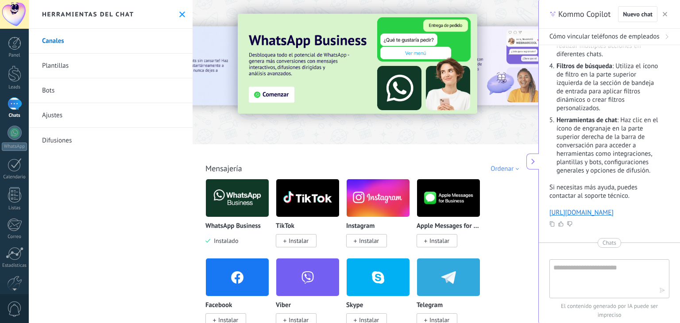
click at [308, 77] on img at bounding box center [357, 64] width 239 height 100
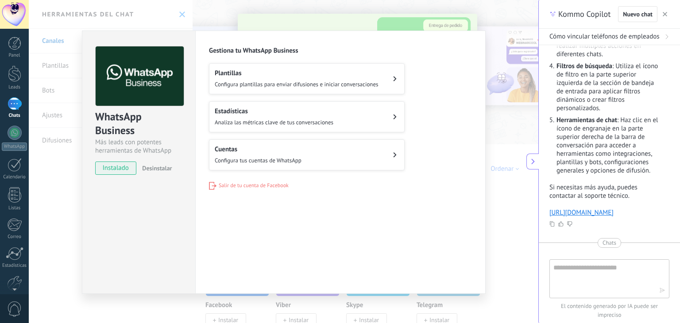
click at [372, 28] on div "WhatsApp Business Más leads con potentes herramientas de WhatsApp instalado Des…" at bounding box center [283, 161] width 509 height 323
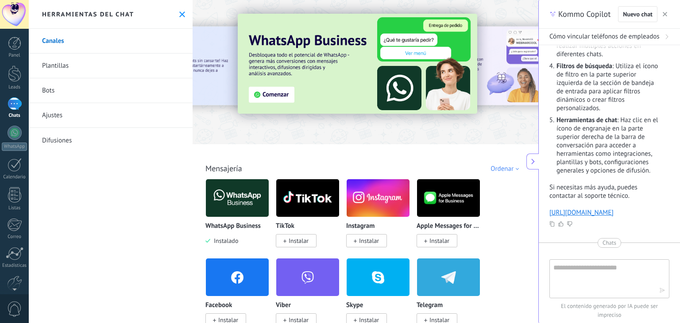
click at [175, 20] on div "Herramientas del chat" at bounding box center [111, 14] width 164 height 29
drag, startPoint x: 183, startPoint y: 10, endPoint x: 178, endPoint y: 21, distance: 12.5
click at [178, 21] on div "Herramientas del chat" at bounding box center [111, 14] width 164 height 29
click at [82, 118] on link "Ajustes" at bounding box center [111, 115] width 164 height 25
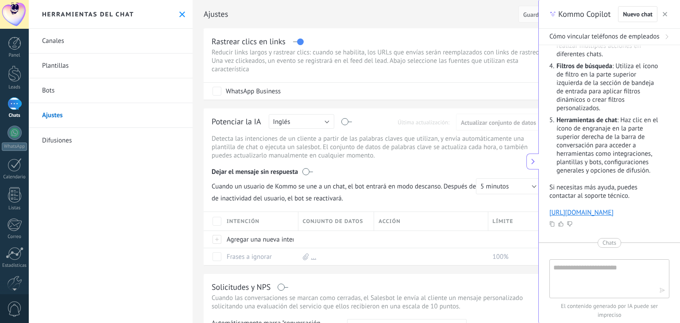
click at [530, 154] on button at bounding box center [532, 162] width 12 height 16
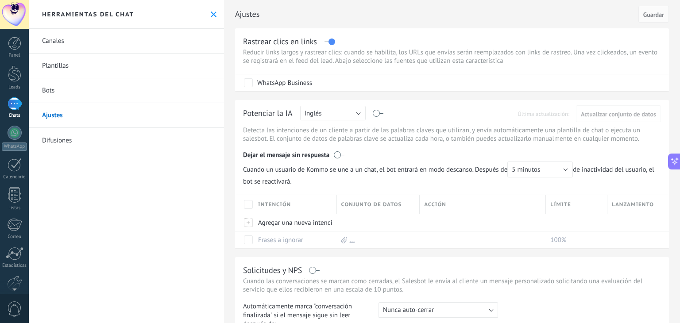
click at [57, 143] on link "Difusiones" at bounding box center [126, 140] width 195 height 25
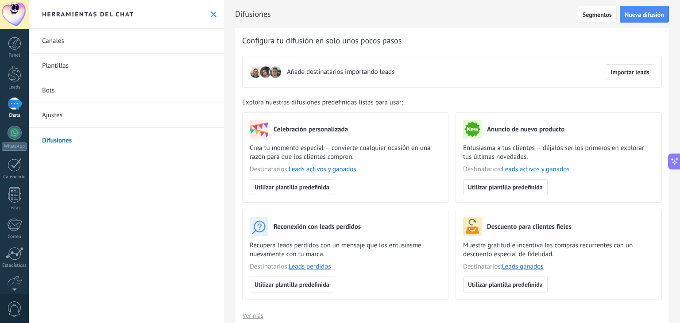
click at [9, 101] on div at bounding box center [15, 103] width 14 height 13
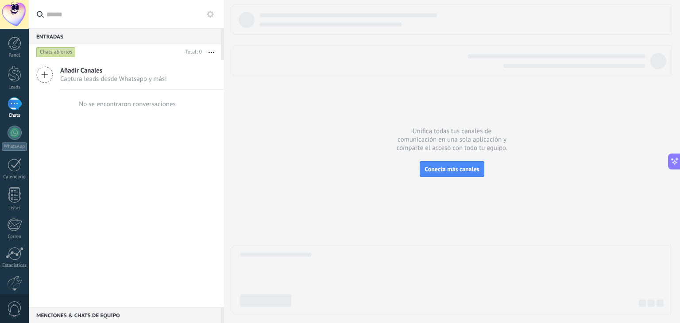
click at [57, 52] on div "Chats abiertos" at bounding box center [55, 52] width 39 height 11
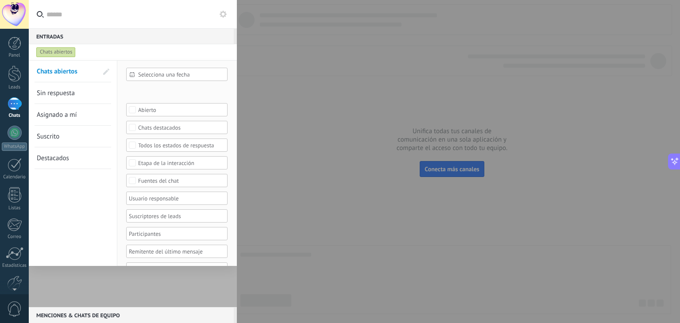
click at [146, 108] on div "Abierto" at bounding box center [177, 110] width 78 height 7
click at [143, 131] on div "Cerrado" at bounding box center [147, 131] width 19 height 6
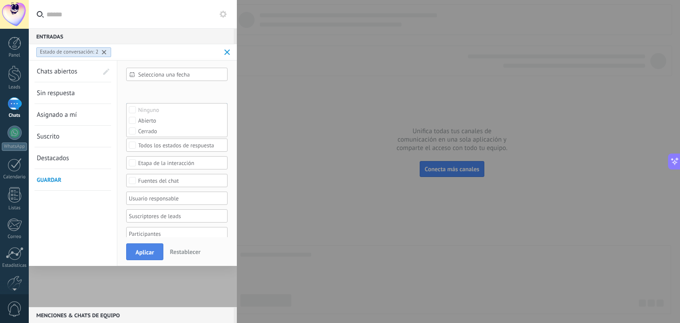
click at [141, 252] on span "Aplicar" at bounding box center [144, 252] width 19 height 6
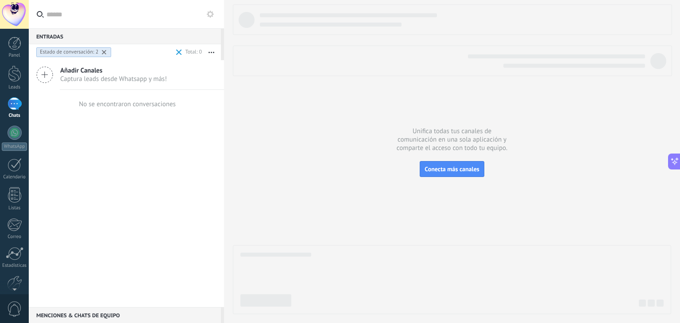
click at [62, 54] on div "Estado de conversación: 2" at bounding box center [69, 52] width 58 height 7
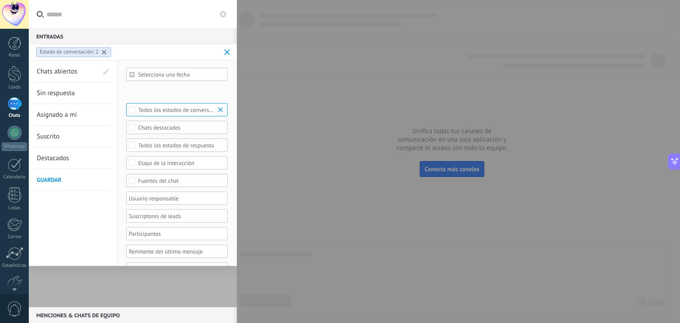
click at [76, 93] on link "Sin respuesta" at bounding box center [67, 92] width 61 height 21
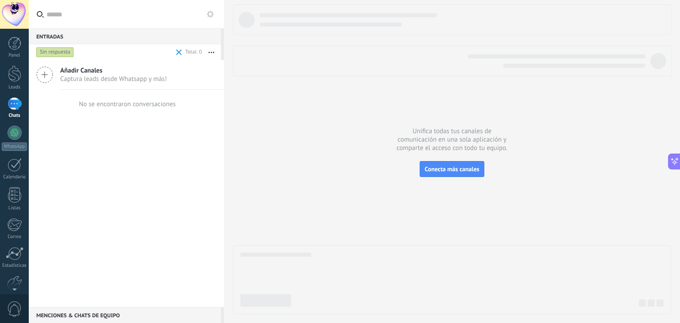
click at [62, 48] on div "Sin respuesta" at bounding box center [55, 52] width 38 height 11
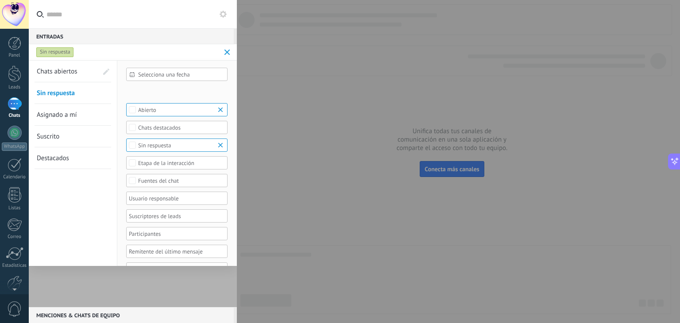
click at [62, 48] on div "Sin respuesta" at bounding box center [55, 52] width 38 height 11
click at [61, 65] on link "Chats abiertos" at bounding box center [67, 71] width 61 height 21
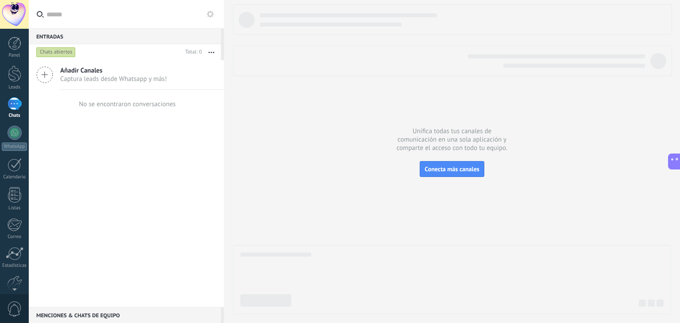
click at [61, 54] on div "Chats abiertos" at bounding box center [55, 52] width 39 height 11
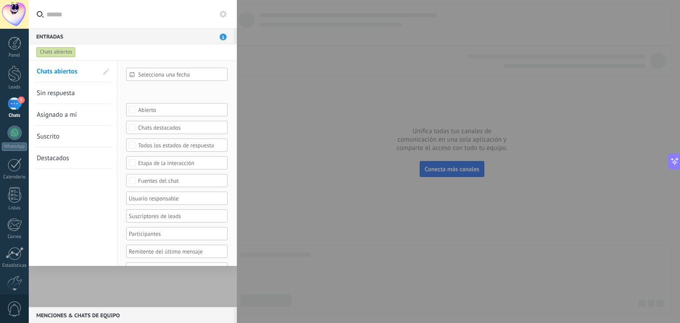
click at [74, 294] on div at bounding box center [133, 183] width 208 height 247
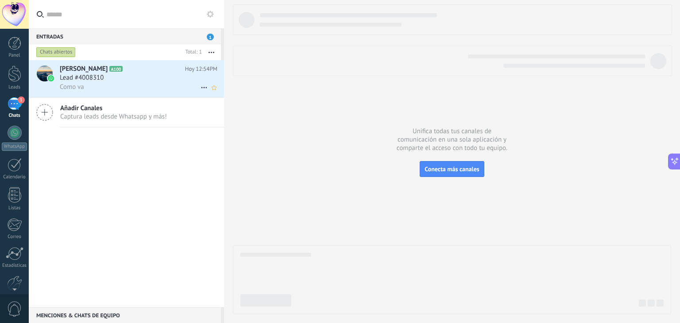
click at [166, 85] on div "Como va" at bounding box center [139, 86] width 158 height 9
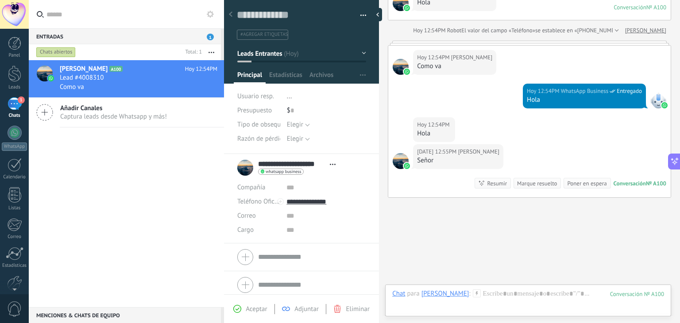
scroll to position [269, 0]
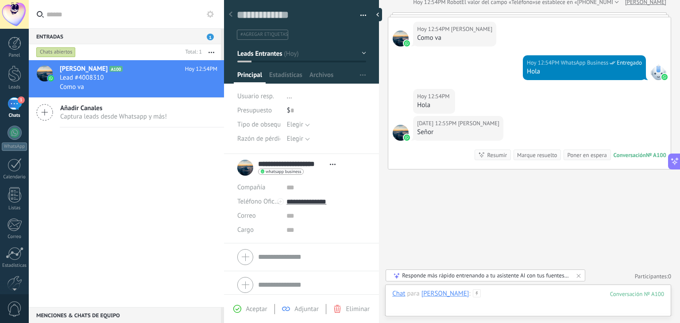
click at [510, 289] on div at bounding box center [528, 302] width 272 height 27
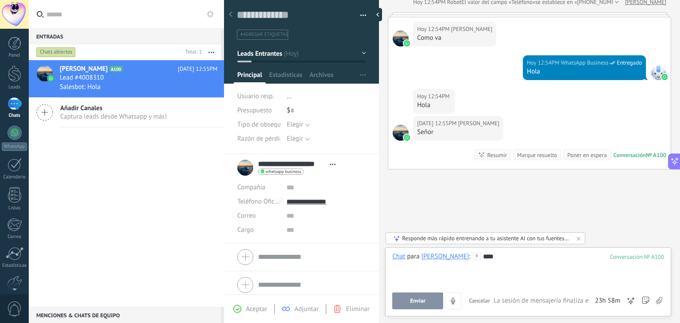
click at [415, 300] on span "Enviar" at bounding box center [417, 301] width 15 height 6
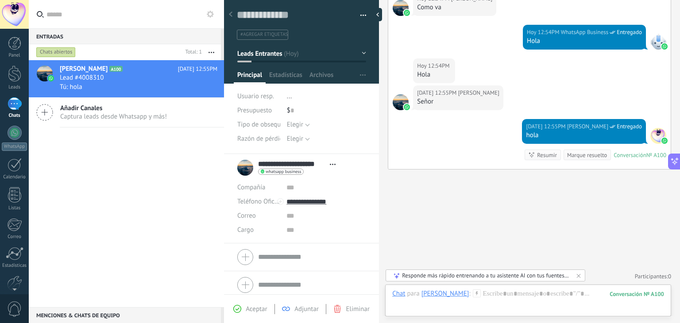
click at [212, 52] on use "button" at bounding box center [211, 52] width 6 height 1
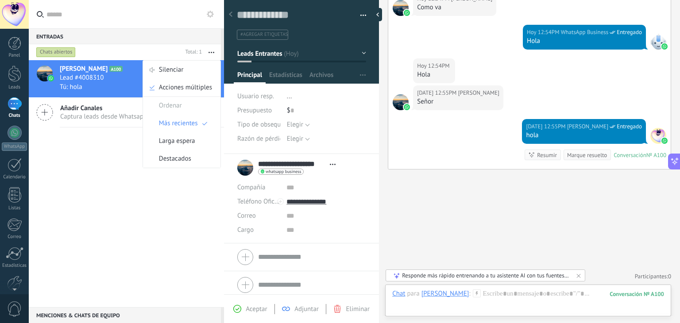
click at [153, 185] on div "[PERSON_NAME] A100 [DATE] 12:55PM Lead #4008310 Tú: hola Añadir Canales Captura…" at bounding box center [126, 183] width 195 height 247
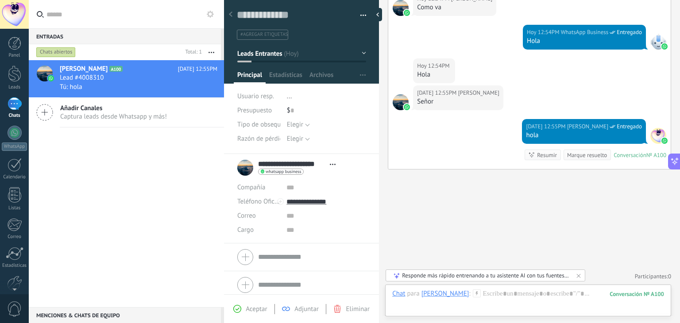
click at [89, 313] on div "Menciones & Chats de equipo 0" at bounding box center [125, 315] width 192 height 16
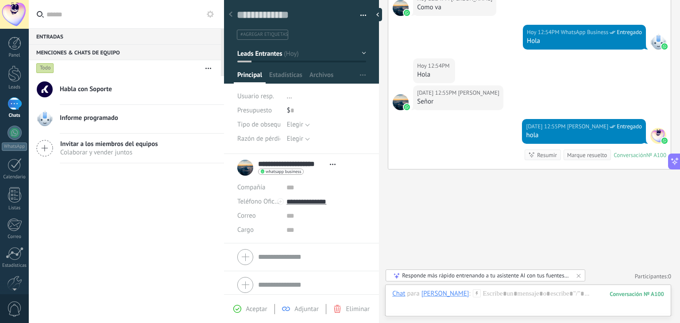
click at [50, 157] on div "Invitar a los miembros del equipos [PERSON_NAME] y vender juntos" at bounding box center [126, 149] width 195 height 30
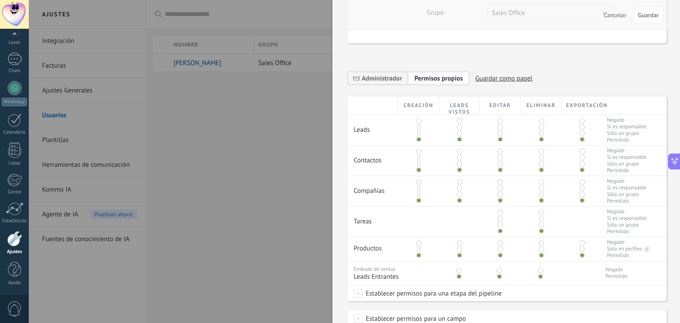
scroll to position [126, 0]
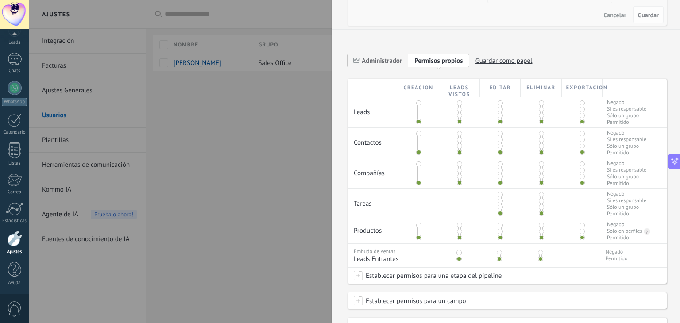
click at [503, 59] on span "Guardar como papel" at bounding box center [503, 61] width 57 height 14
click at [467, 63] on div at bounding box center [450, 60] width 85 height 13
click at [474, 59] on icon at bounding box center [473, 60] width 5 height 5
click at [258, 273] on div at bounding box center [340, 161] width 680 height 323
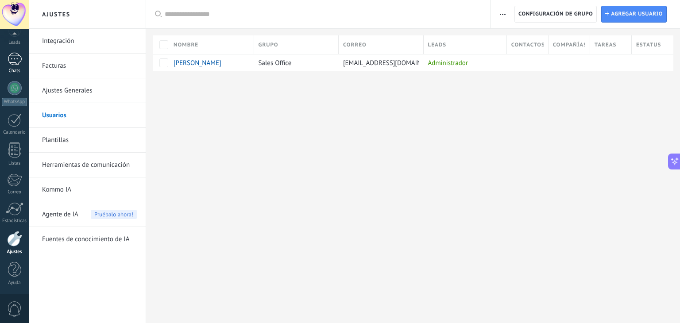
click at [10, 67] on link "1 Chats" at bounding box center [14, 63] width 29 height 21
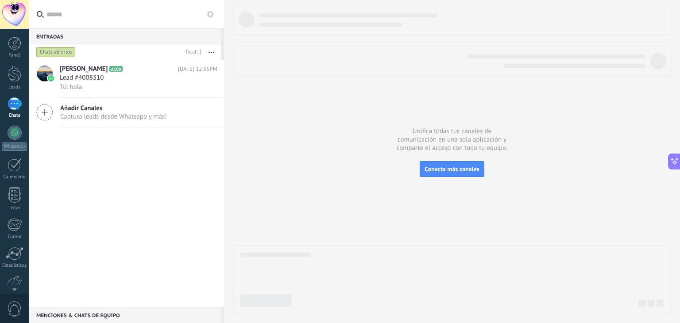
click at [143, 107] on span "Añadir Canales" at bounding box center [113, 108] width 107 height 8
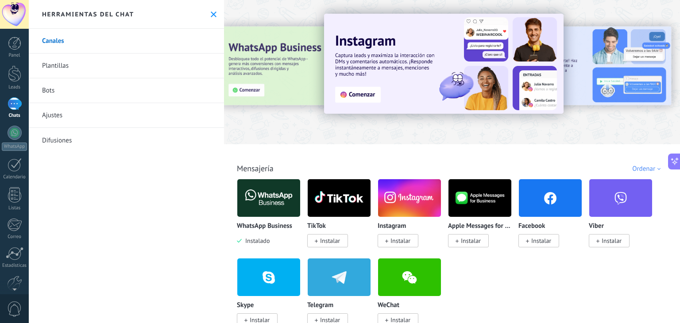
click at [278, 211] on img at bounding box center [268, 198] width 63 height 43
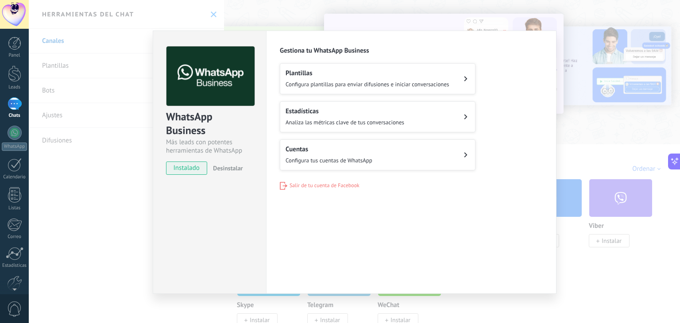
click at [273, 203] on div "Configuraciones Autorizaciones Esta pestaña registra a los usuarios que han con…" at bounding box center [411, 162] width 290 height 263
click at [314, 159] on span "Configura tus cuentas de WhatsApp" at bounding box center [329, 161] width 87 height 8
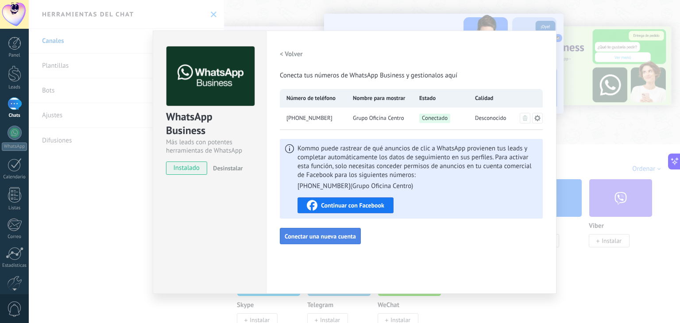
click at [317, 239] on span "Conectar una nueva cuenta" at bounding box center [320, 236] width 71 height 6
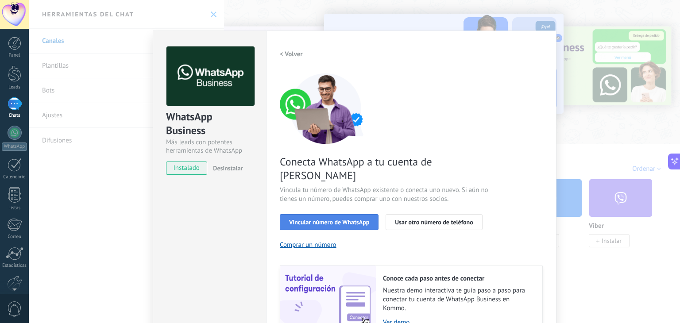
click at [352, 214] on button "Vincular número de WhatsApp" at bounding box center [329, 222] width 99 height 16
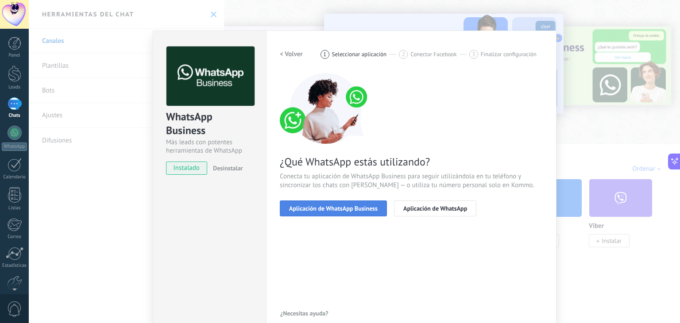
click at [361, 209] on span "Aplicación de WhatsApp Business" at bounding box center [333, 208] width 89 height 6
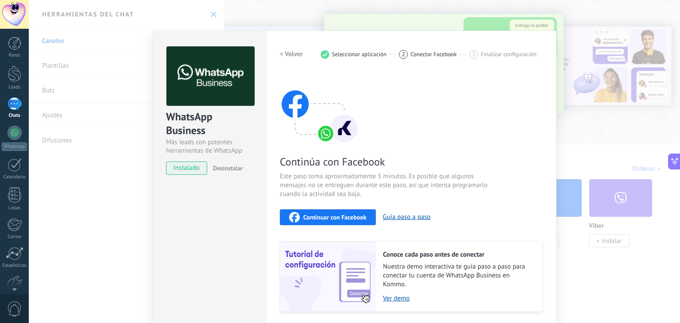
drag, startPoint x: 237, startPoint y: 274, endPoint x: 250, endPoint y: 196, distance: 79.3
click at [250, 196] on div "WhatsApp Business Más leads con potentes herramientas de WhatsApp instalado Des…" at bounding box center [209, 191] width 113 height 321
click at [296, 51] on h2 "< Volver" at bounding box center [291, 54] width 23 height 8
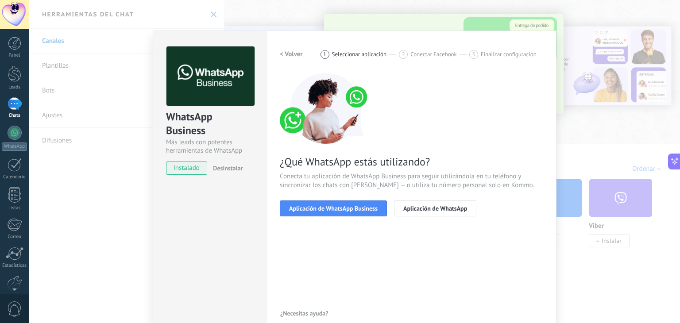
click at [296, 51] on h2 "< Volver" at bounding box center [291, 54] width 23 height 8
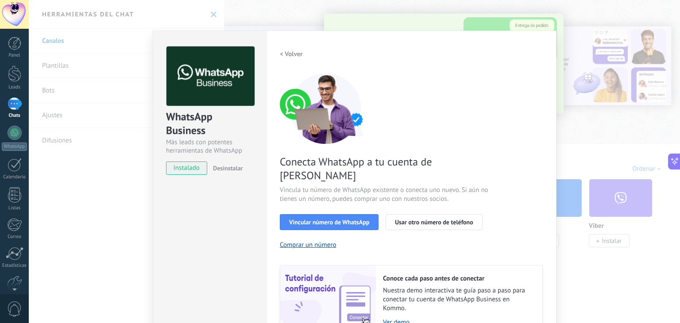
click at [296, 51] on h2 "< Volver" at bounding box center [291, 54] width 23 height 8
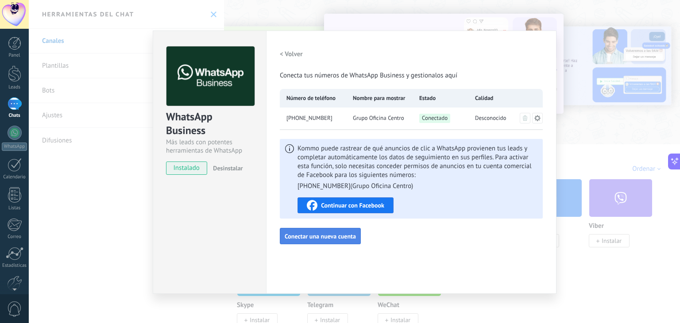
click at [332, 237] on span "Conectar una nueva cuenta" at bounding box center [320, 236] width 71 height 6
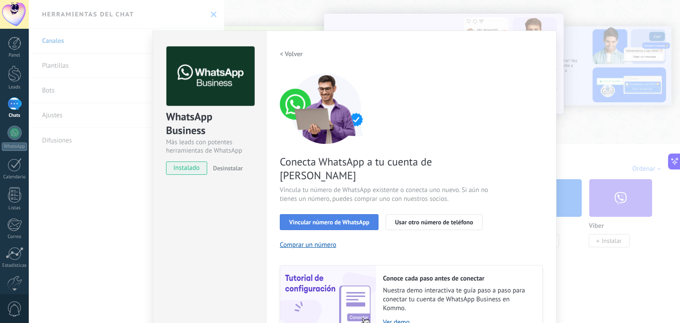
click at [353, 219] on span "Vincular número de WhatsApp" at bounding box center [329, 222] width 80 height 6
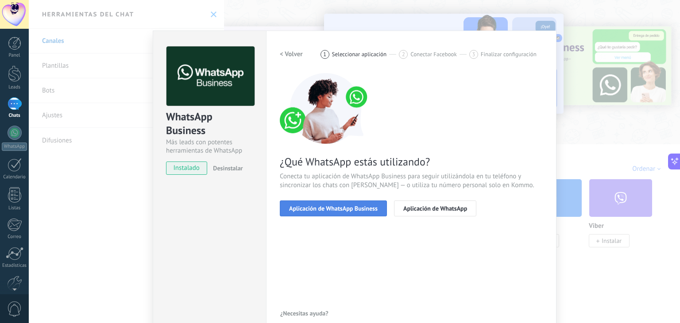
click at [337, 210] on span "Aplicación de WhatsApp Business" at bounding box center [333, 208] width 89 height 6
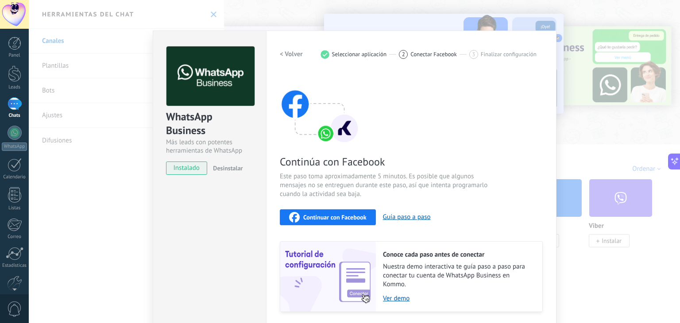
click at [393, 209] on div "Continuar con Facebook Guía paso a paso" at bounding box center [411, 217] width 263 height 16
click at [405, 217] on button "Guía paso a paso" at bounding box center [407, 217] width 48 height 8
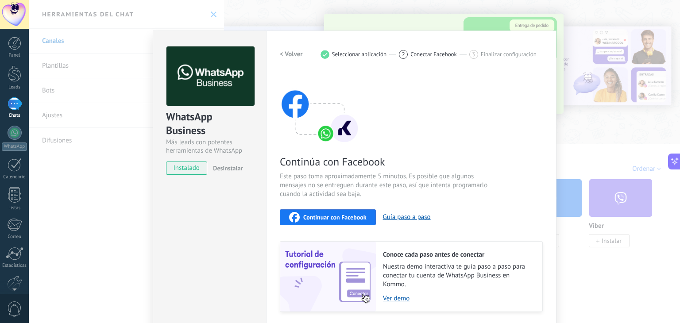
click at [334, 214] on span "Continuar con Facebook" at bounding box center [334, 217] width 63 height 6
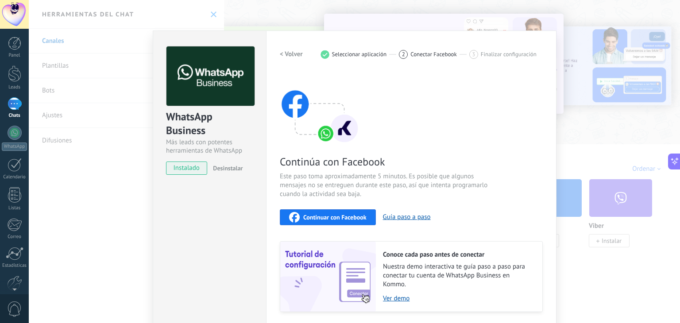
click at [288, 50] on h2 "< Volver" at bounding box center [291, 54] width 23 height 8
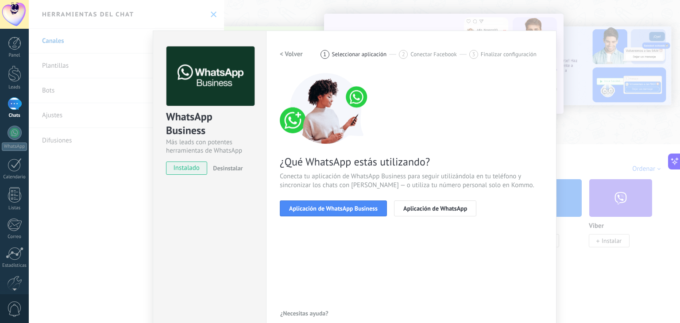
click at [288, 50] on h2 "< Volver" at bounding box center [291, 54] width 23 height 8
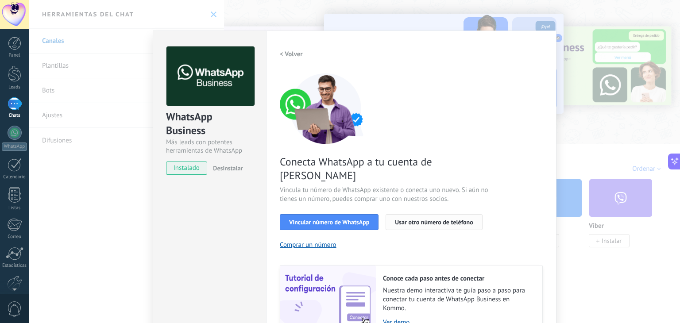
click at [414, 219] on span "Usar otro número de teléfono" at bounding box center [434, 222] width 78 height 6
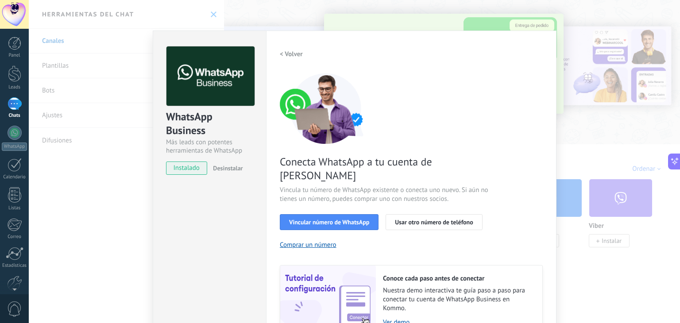
click at [293, 52] on h2 "< Volver" at bounding box center [291, 54] width 23 height 8
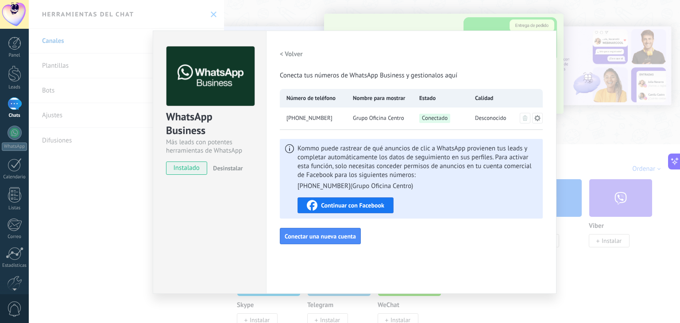
click at [294, 55] on h2 "< Volver" at bounding box center [291, 54] width 23 height 8
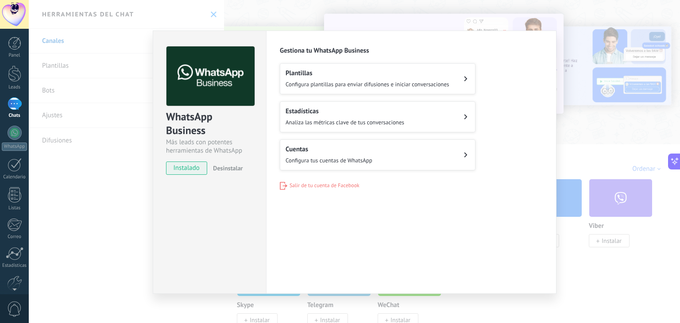
click at [382, 155] on button "Cuentas Configura tus cuentas de WhatsApp" at bounding box center [378, 154] width 196 height 31
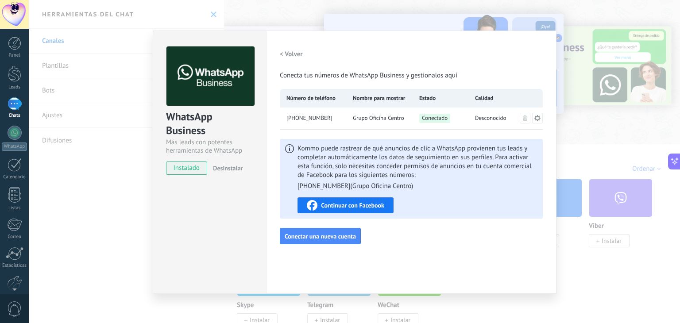
click at [295, 55] on h2 "< Volver" at bounding box center [291, 54] width 23 height 8
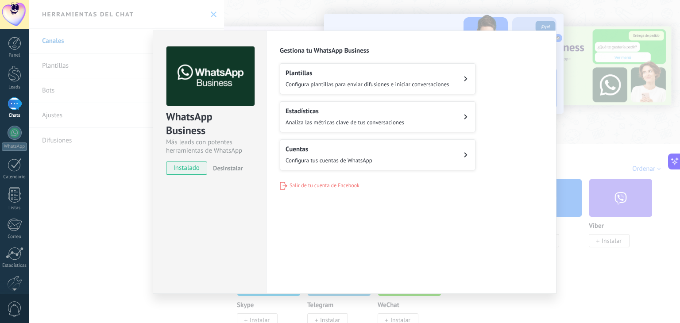
click at [120, 72] on div "WhatsApp Business Más leads con potentes herramientas de WhatsApp instalado Des…" at bounding box center [354, 161] width 651 height 323
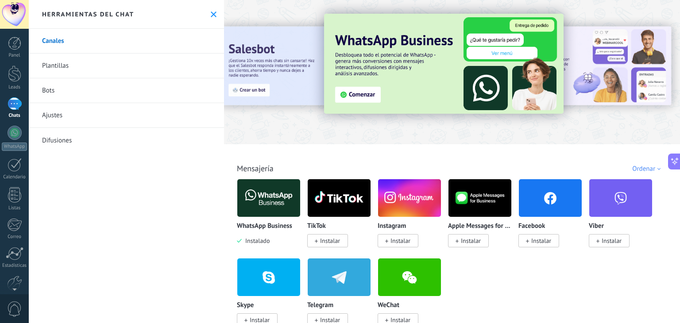
click at [12, 107] on div "1" at bounding box center [15, 103] width 14 height 13
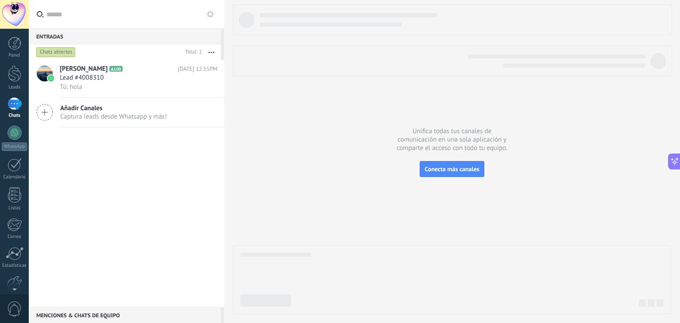
click at [22, 106] on link "1 Chats" at bounding box center [14, 107] width 29 height 21
click at [139, 115] on span "Captura leads desde Whatsapp y más!" at bounding box center [113, 116] width 107 height 8
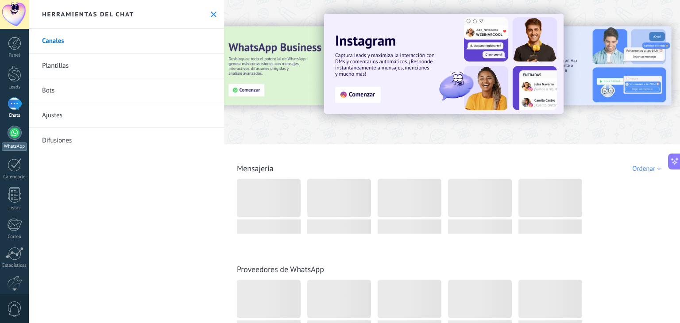
click at [13, 139] on div at bounding box center [15, 133] width 14 height 14
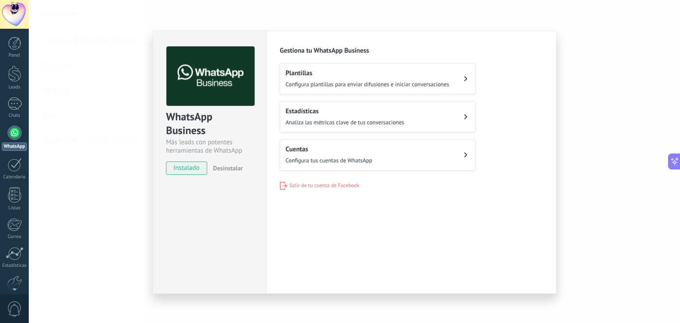
click at [313, 152] on div "Cuentas Configura tus cuentas de WhatsApp" at bounding box center [329, 154] width 87 height 19
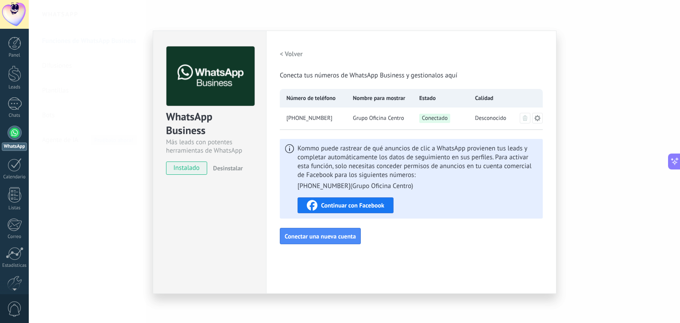
click at [297, 48] on button "< Volver" at bounding box center [291, 54] width 23 height 16
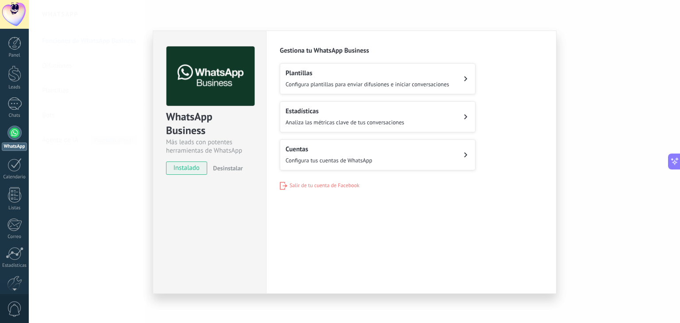
click at [310, 152] on h2 "Cuentas" at bounding box center [329, 149] width 87 height 8
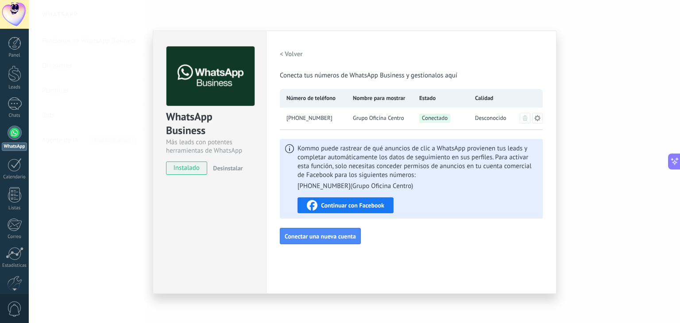
click at [91, 122] on div "WhatsApp Business Más leads con potentes herramientas de WhatsApp instalado Des…" at bounding box center [354, 161] width 651 height 323
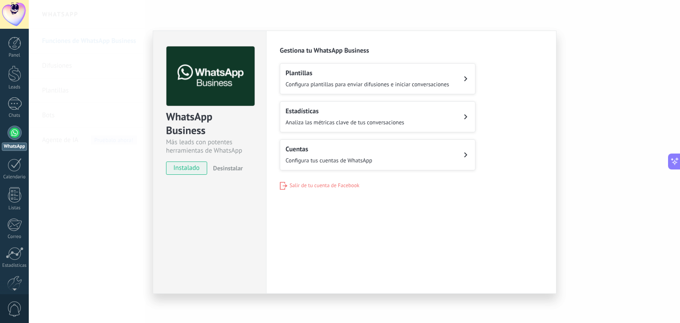
click at [112, 41] on div "WhatsApp Business Más leads con potentes herramientas de WhatsApp instalado Des…" at bounding box center [354, 161] width 651 height 323
click at [97, 116] on div "WhatsApp Business Más leads con potentes herramientas de WhatsApp instalado Des…" at bounding box center [354, 161] width 651 height 323
click at [570, 114] on div "WhatsApp Business Más leads con potentes herramientas de WhatsApp instalado Des…" at bounding box center [354, 161] width 651 height 323
